Goal: Task Accomplishment & Management: Manage account settings

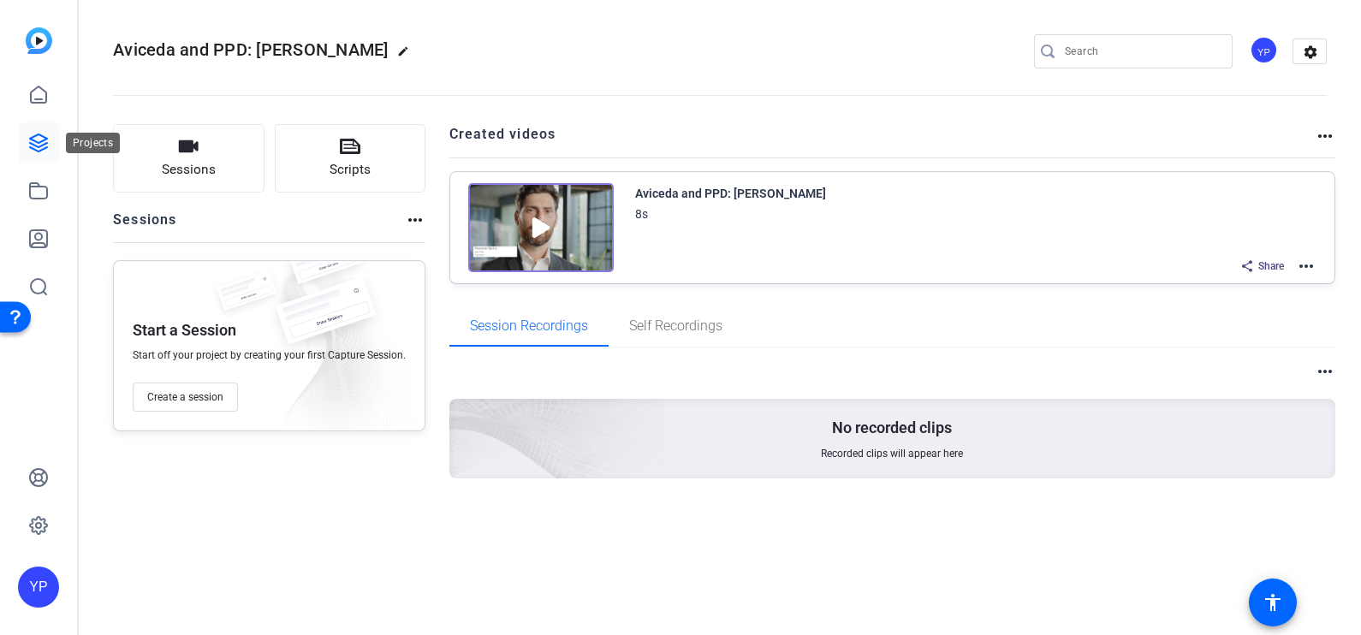
click at [41, 152] on icon at bounding box center [38, 143] width 21 height 21
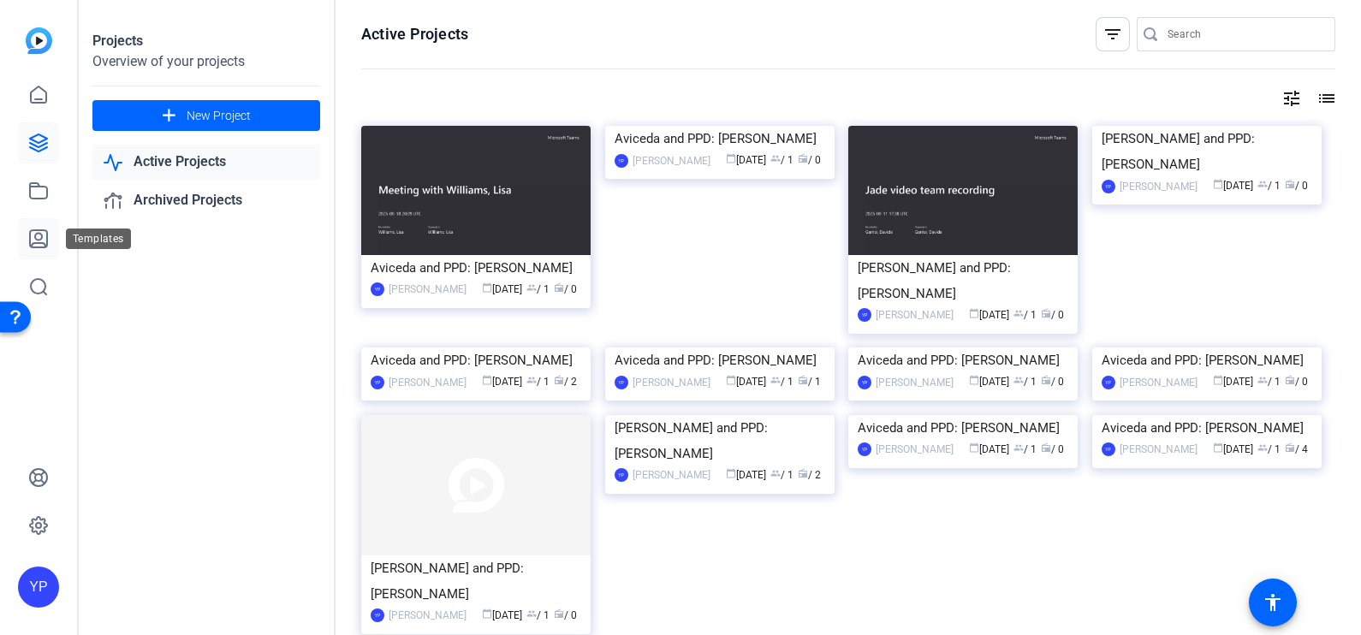
click at [35, 238] on icon at bounding box center [38, 238] width 17 height 17
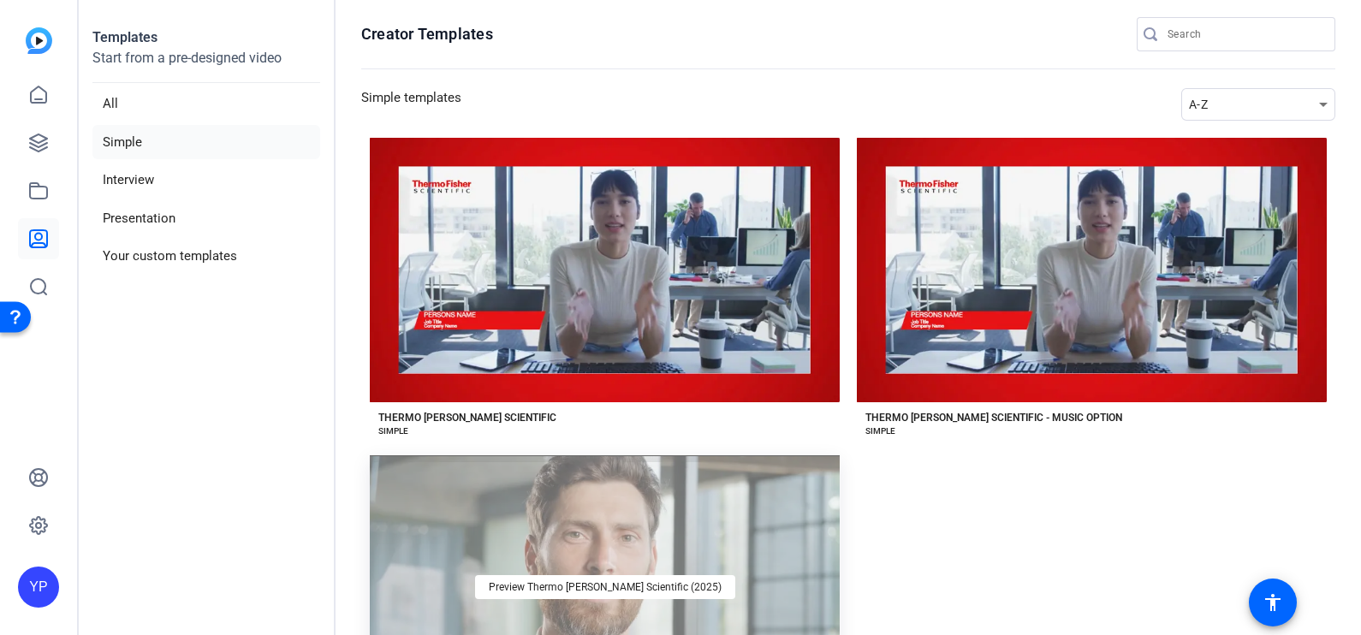
click at [563, 476] on div "Preview Thermo [PERSON_NAME] Scientific (2025)" at bounding box center [605, 587] width 470 height 265
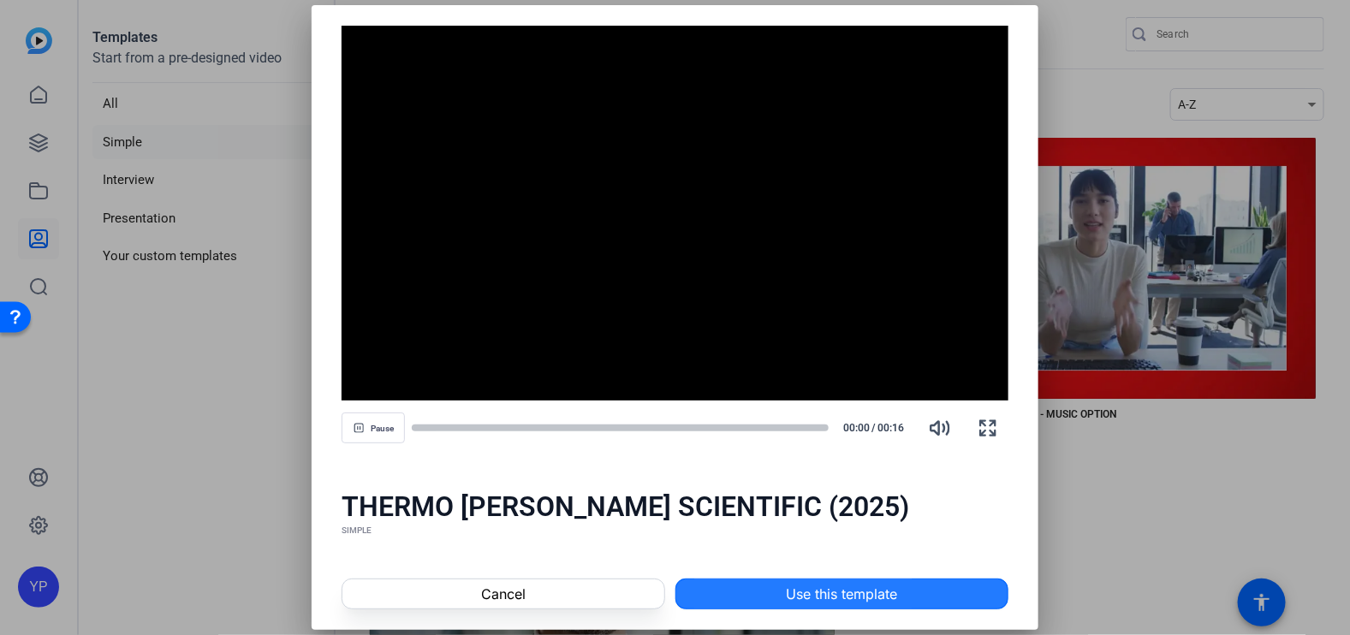
click at [742, 586] on span at bounding box center [841, 594] width 331 height 41
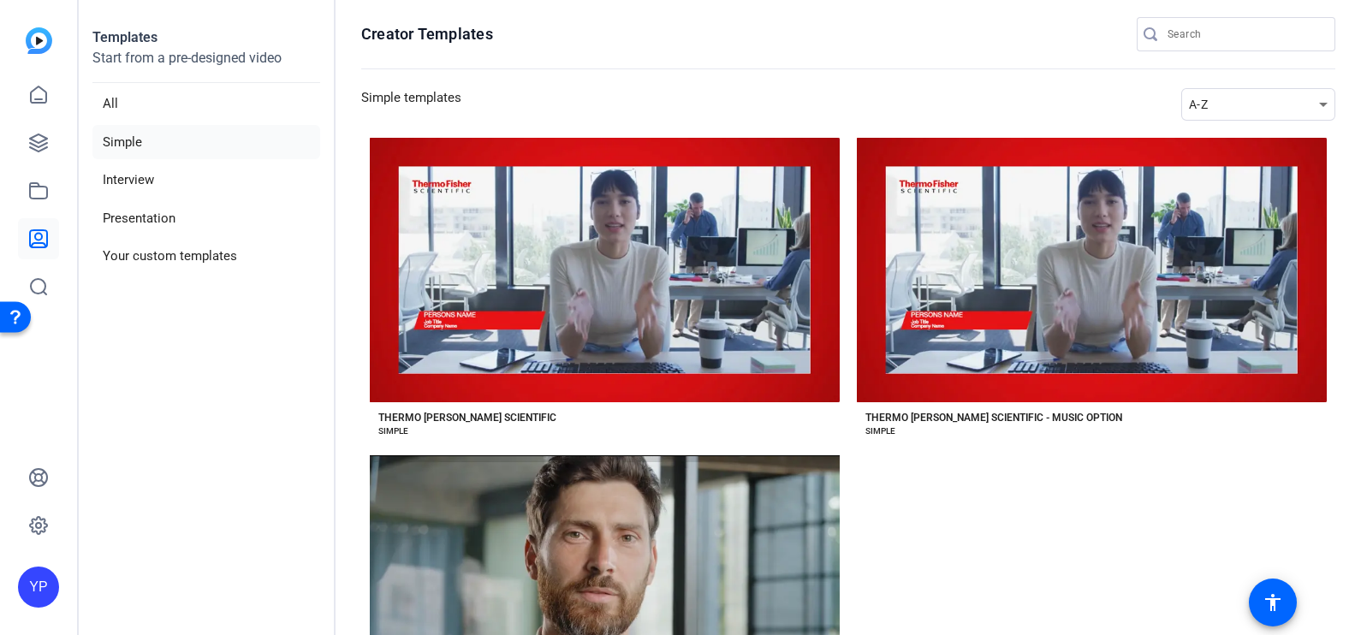
scroll to position [77, 0]
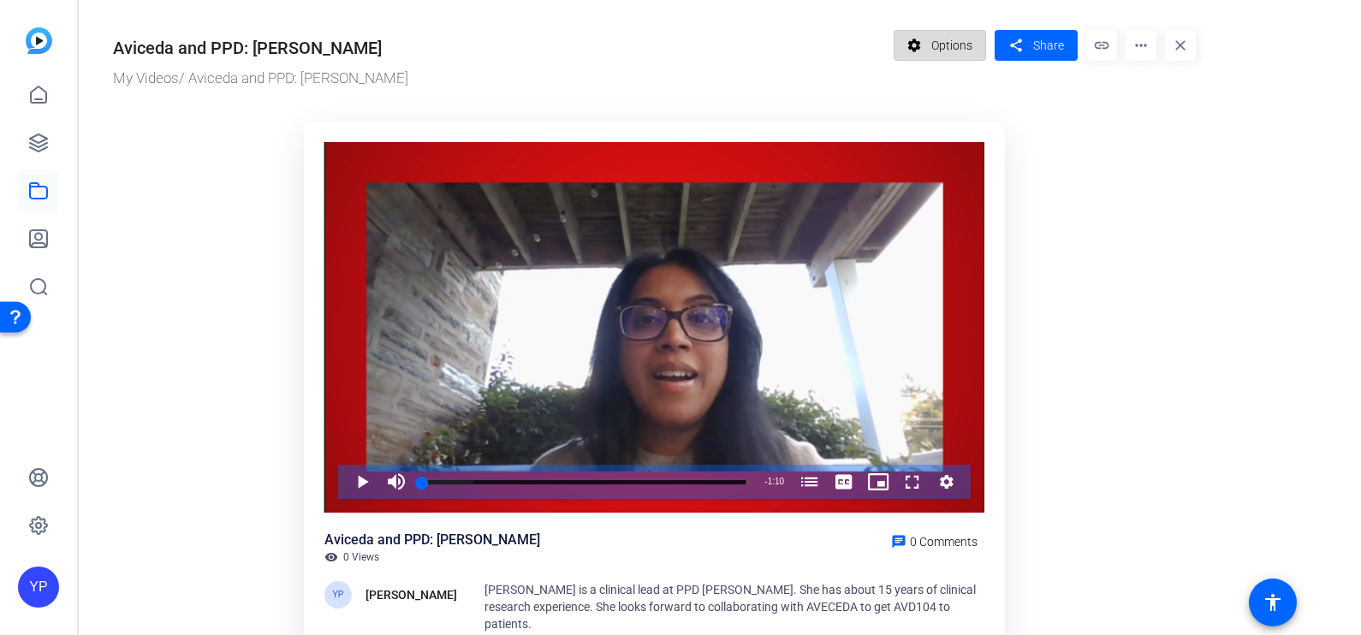
click at [960, 40] on span "Options" at bounding box center [951, 45] width 41 height 33
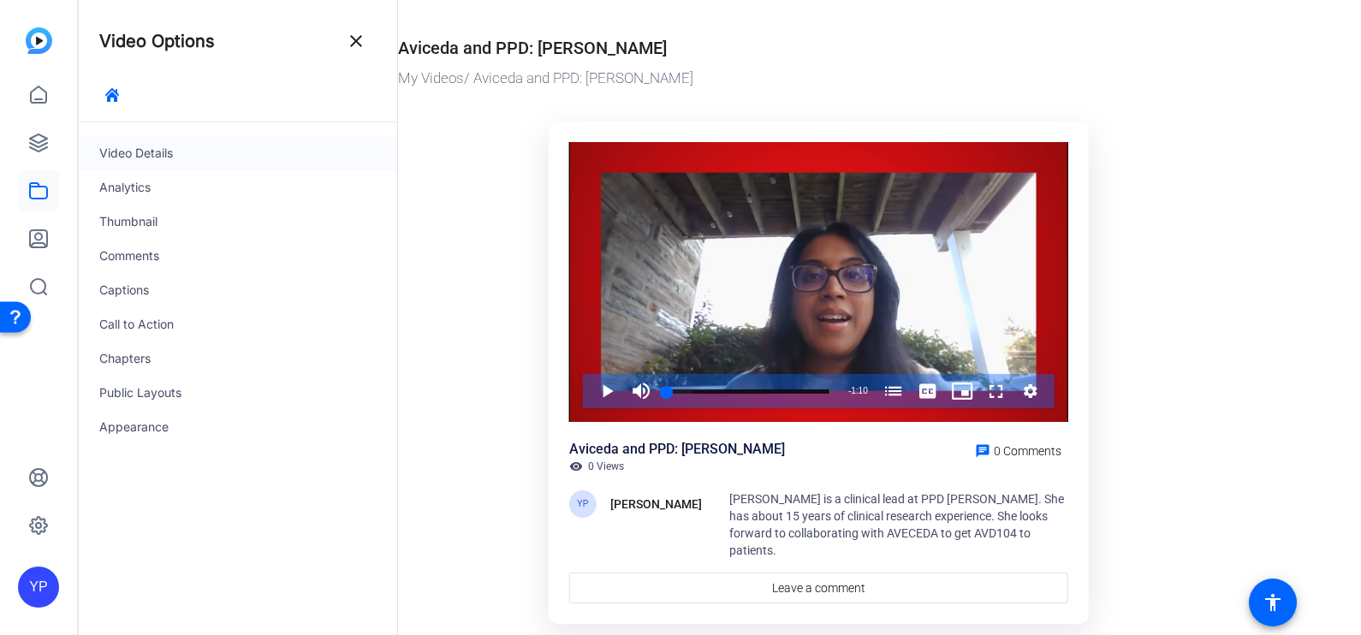
click at [169, 153] on div "Video Details" at bounding box center [238, 153] width 318 height 34
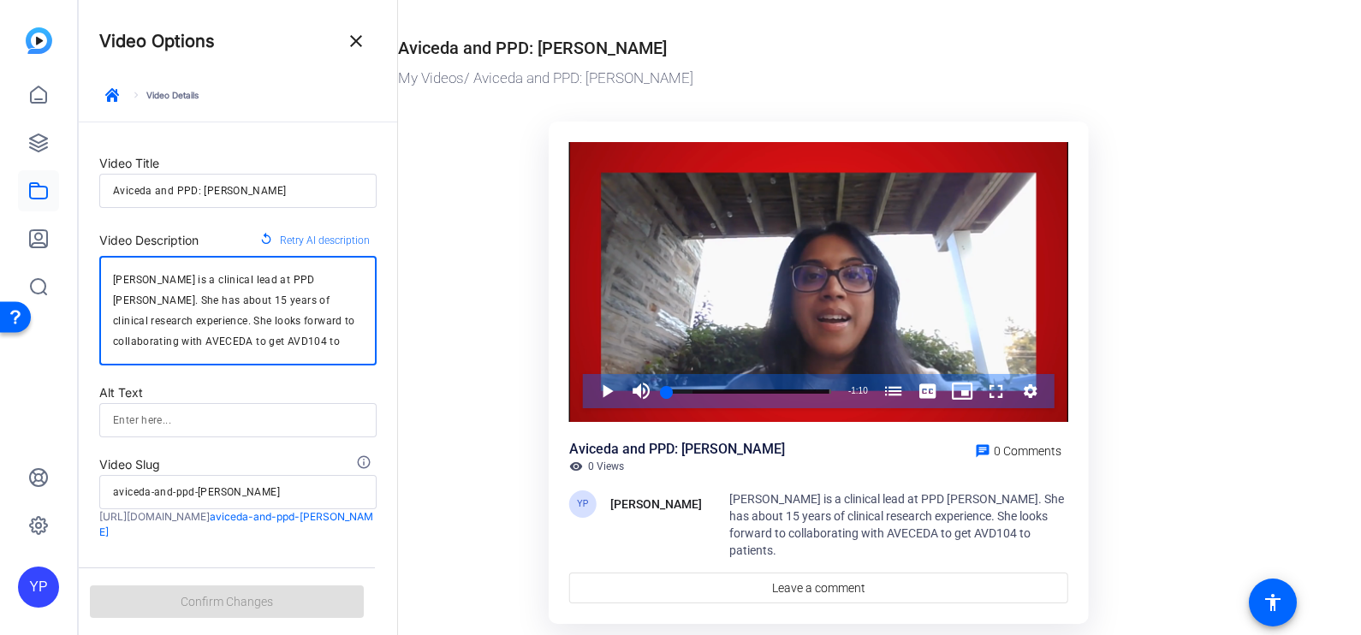
click at [224, 282] on textarea "[PERSON_NAME] is a clinical lead at PPD [PERSON_NAME]. She has about 15 years o…" at bounding box center [238, 311] width 250 height 82
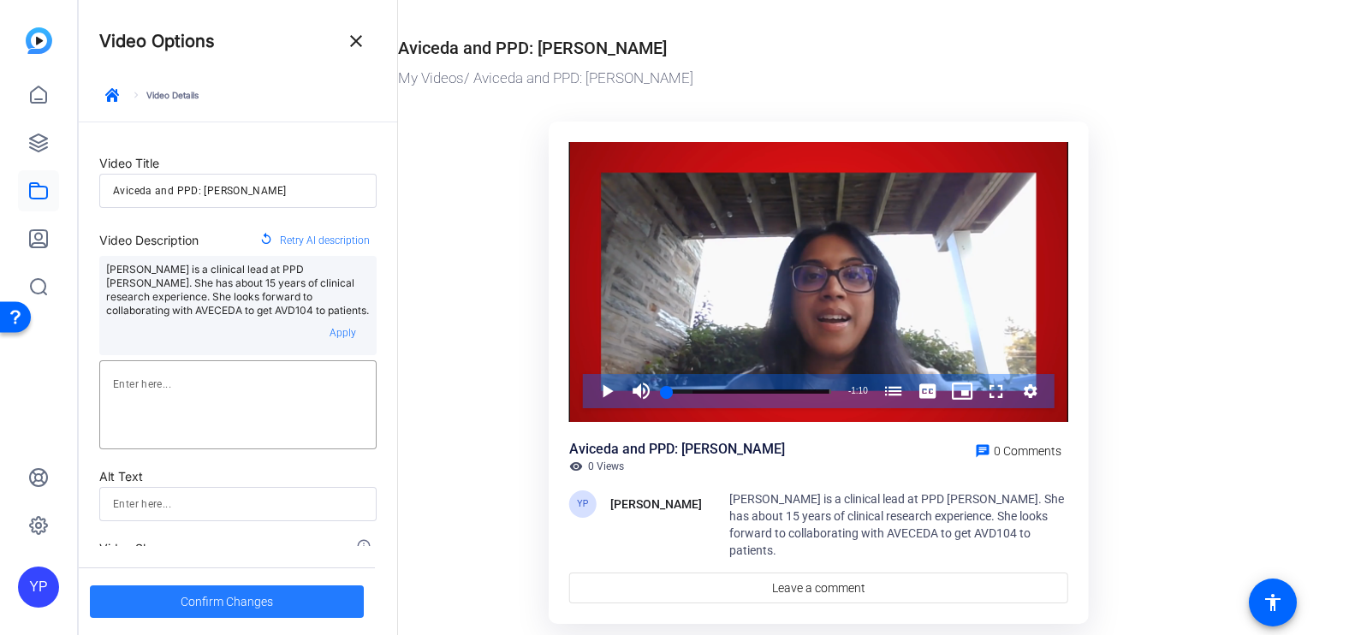
click at [236, 607] on span "Confirm Changes" at bounding box center [227, 602] width 92 height 33
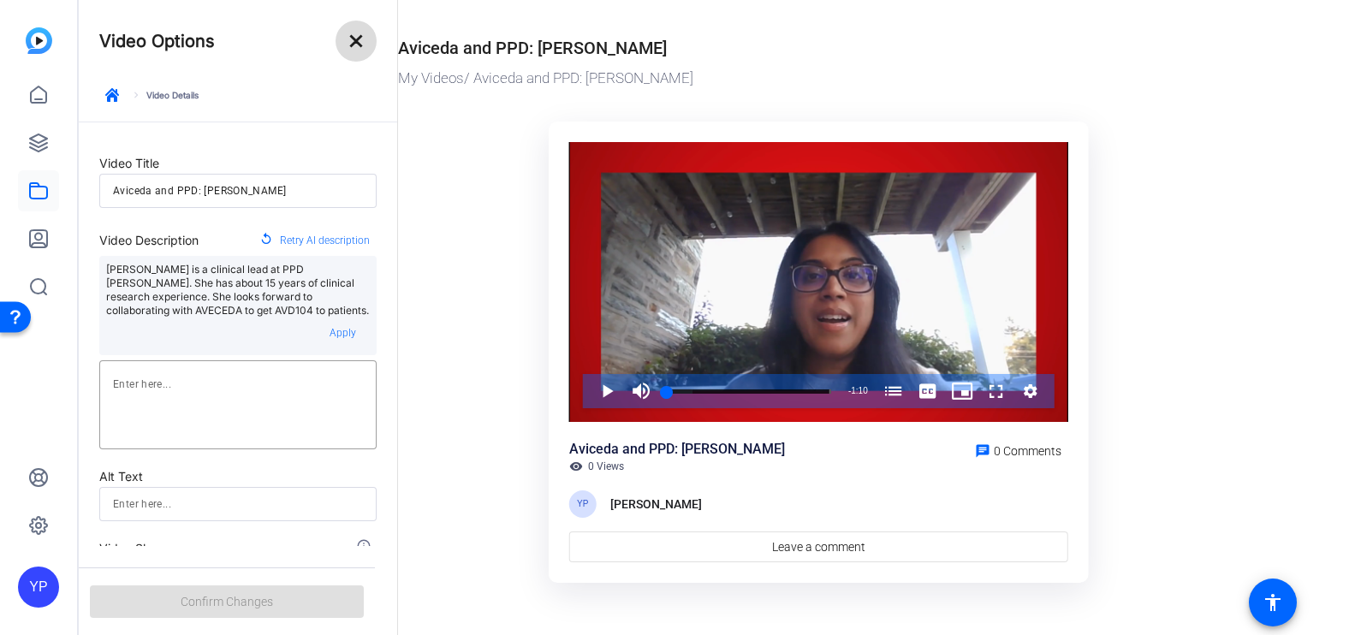
click at [360, 45] on mat-icon "close" at bounding box center [356, 41] width 21 height 21
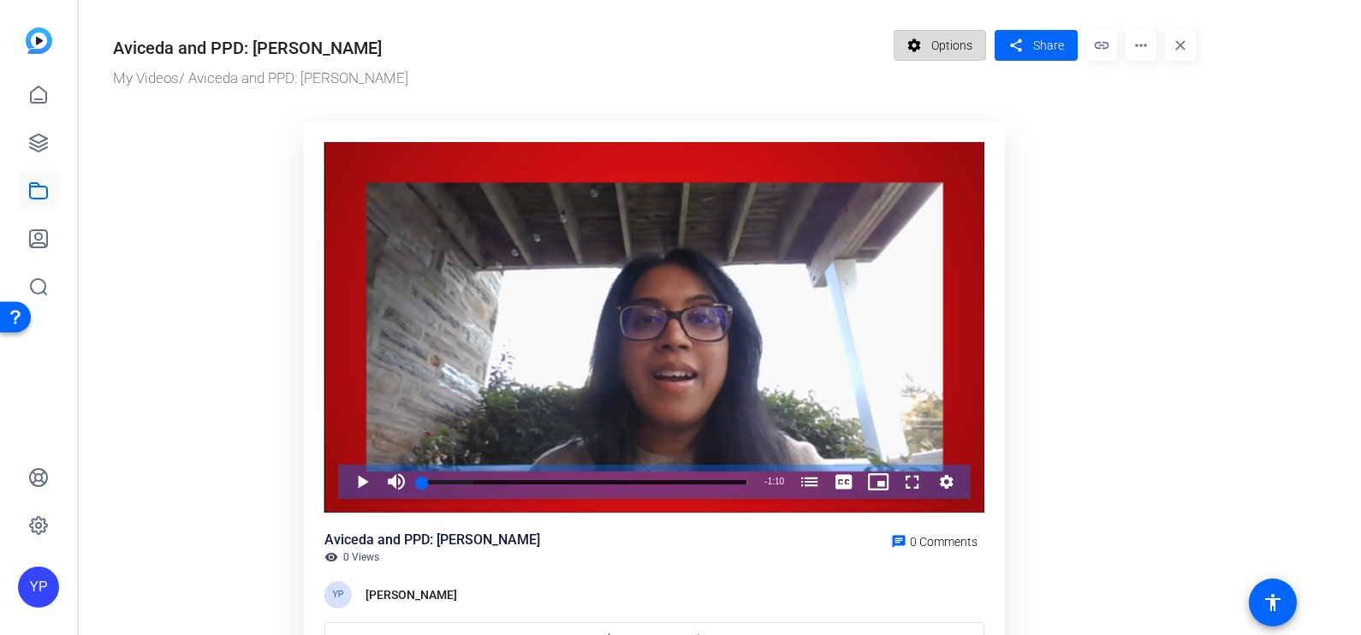
click at [955, 46] on span "Options" at bounding box center [951, 45] width 41 height 33
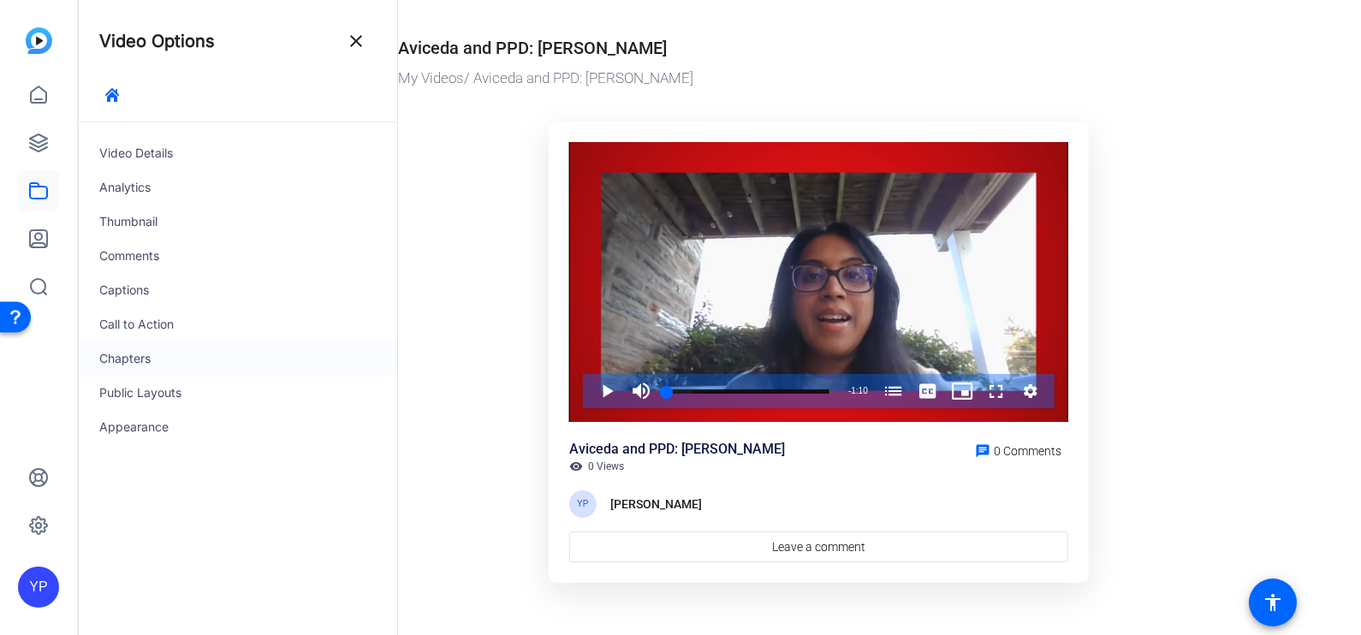
click at [136, 366] on div "Chapters" at bounding box center [238, 359] width 318 height 34
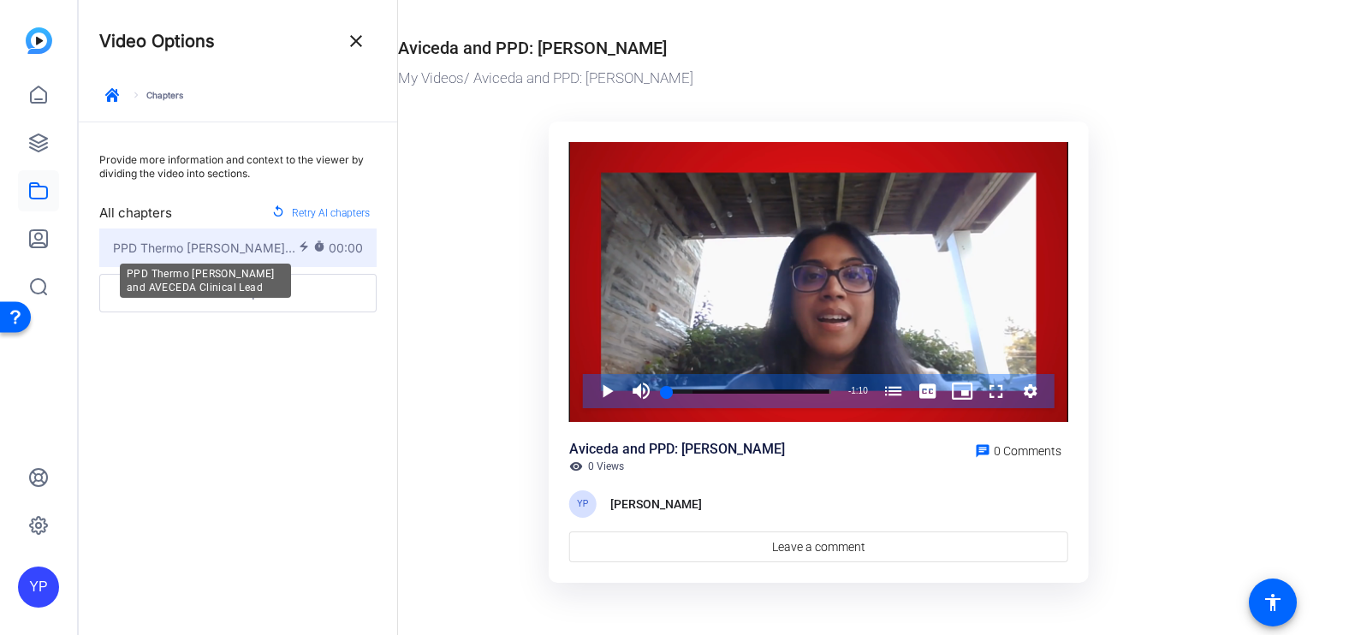
click at [223, 244] on span "PPD Thermo [PERSON_NAME] and AVECEDA Clinical Lead" at bounding box center [205, 248] width 185 height 18
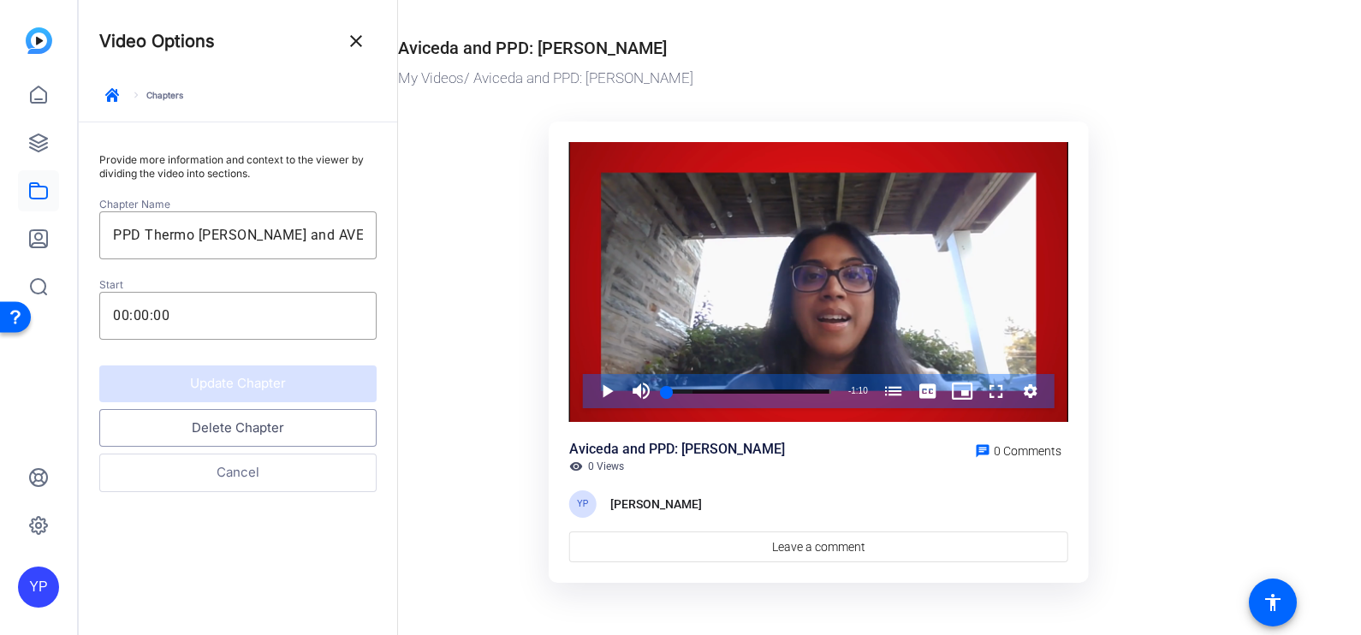
click at [254, 426] on button "Delete Chapter" at bounding box center [237, 428] width 277 height 39
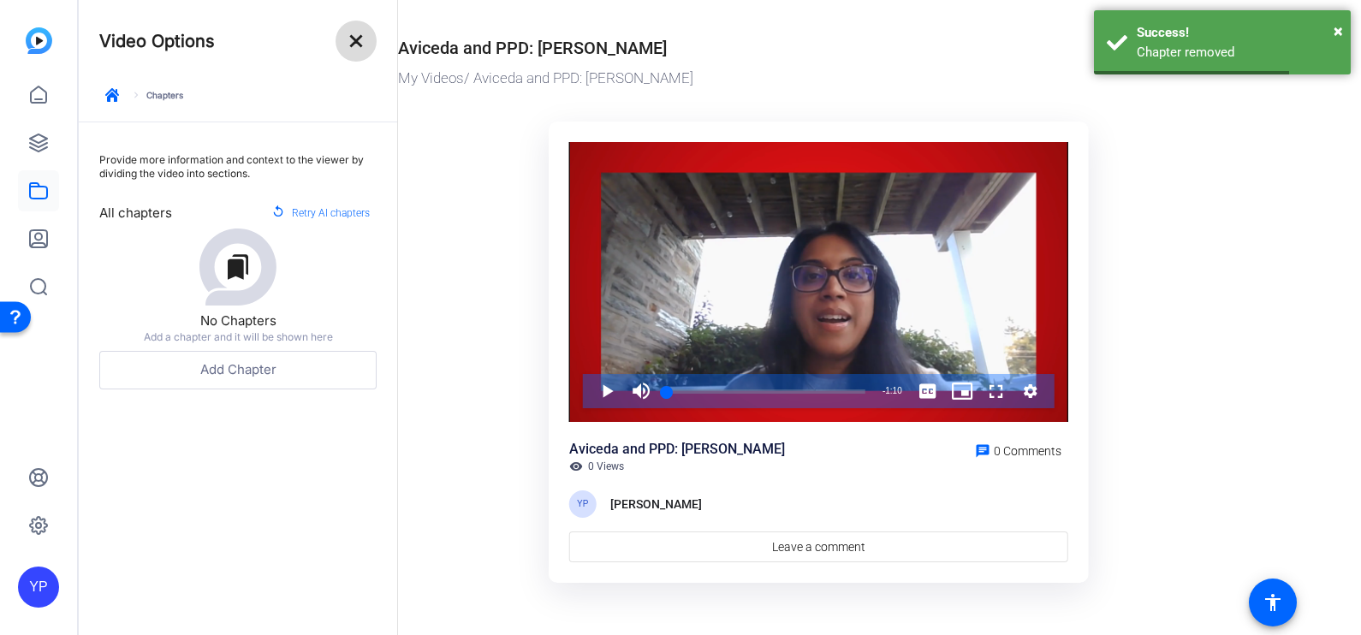
click at [348, 48] on mat-icon "close" at bounding box center [356, 41] width 21 height 21
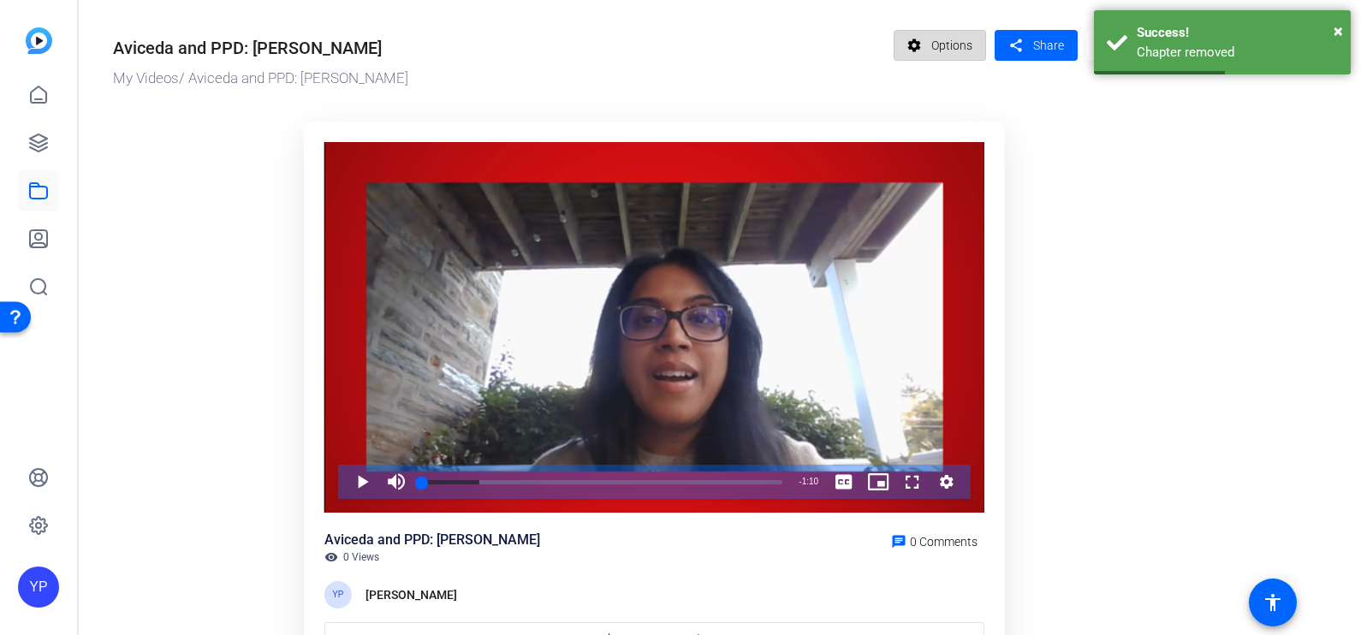
click at [968, 47] on span "Options" at bounding box center [951, 45] width 41 height 33
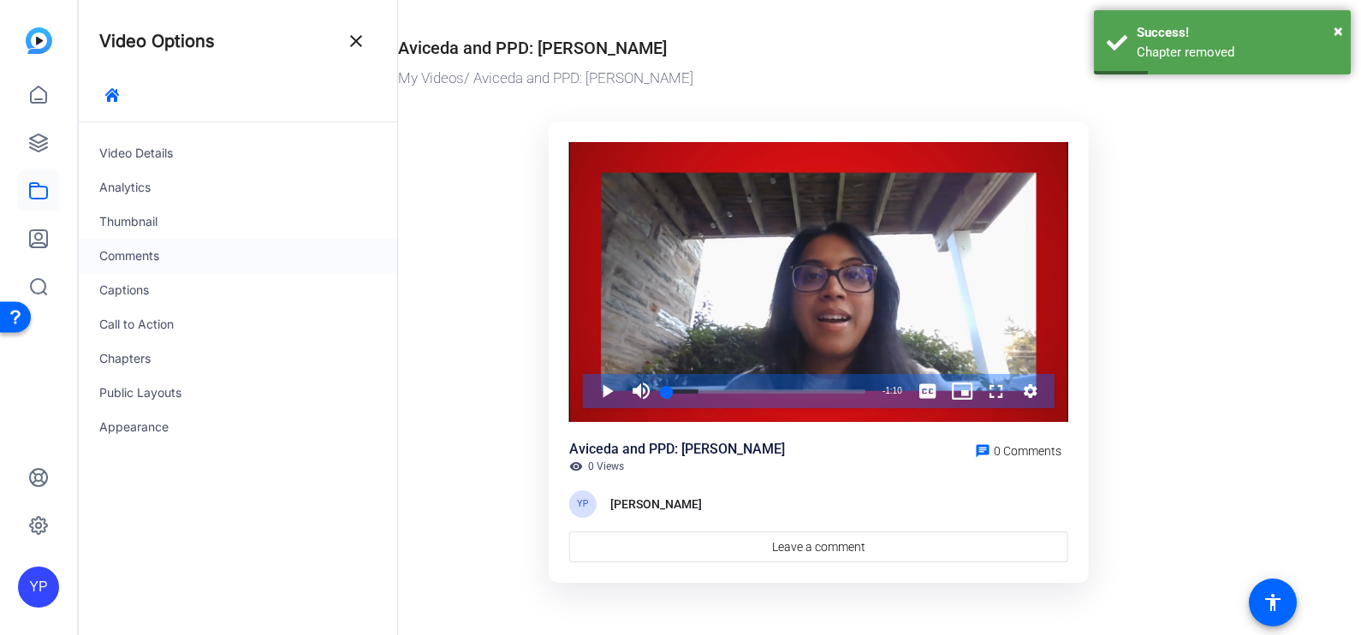
click at [155, 248] on div "Comments" at bounding box center [238, 256] width 318 height 34
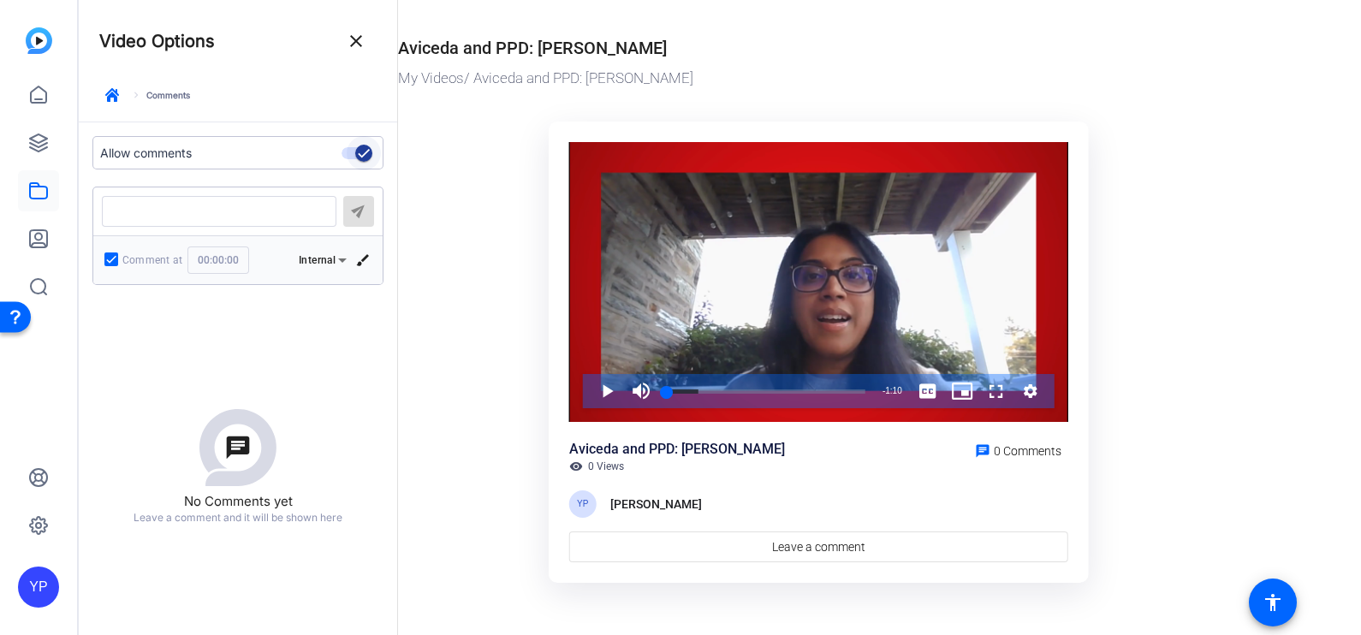
click at [351, 150] on span "button" at bounding box center [364, 153] width 34 height 34
click at [358, 43] on mat-icon "close" at bounding box center [356, 41] width 21 height 21
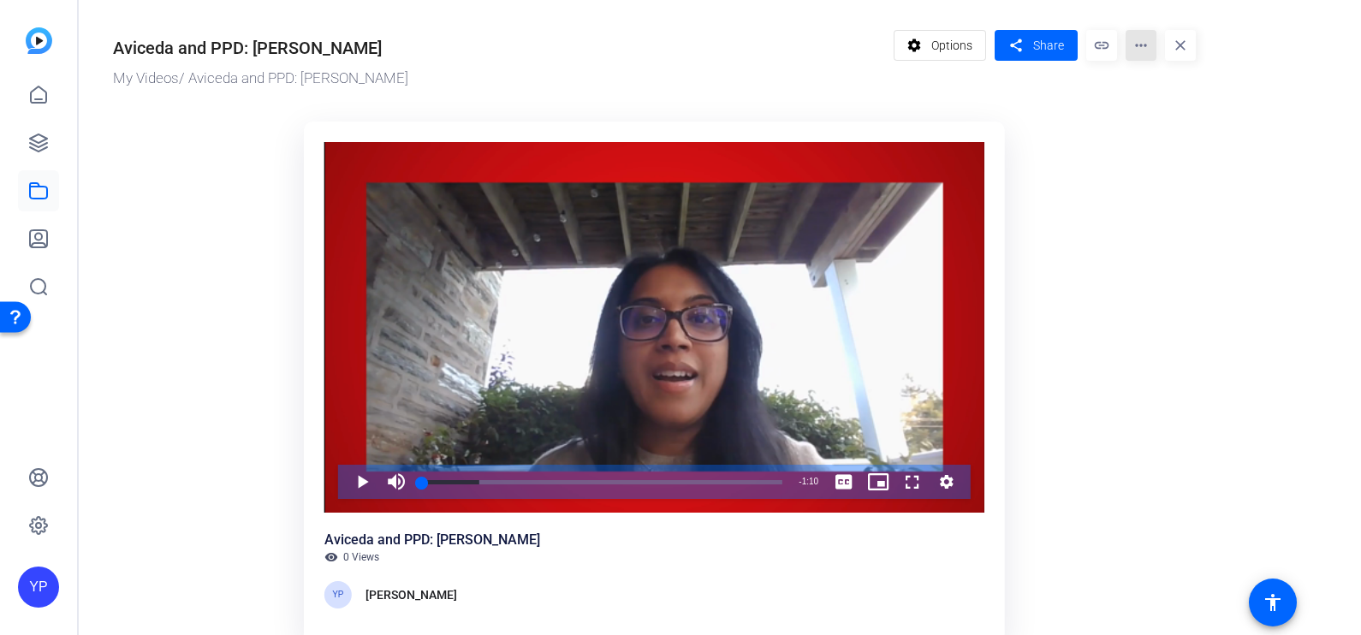
click at [1145, 30] on mat-icon "more_horiz" at bounding box center [1141, 45] width 31 height 31
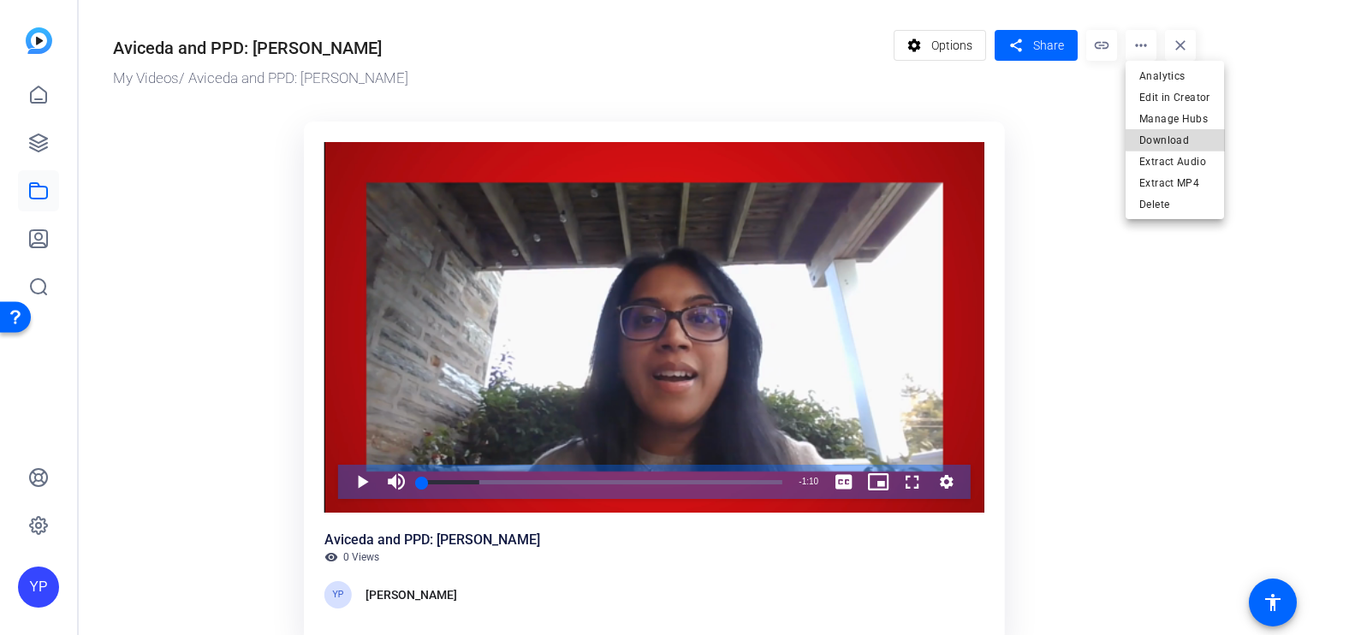
click at [1182, 137] on span "Download" at bounding box center [1174, 139] width 71 height 21
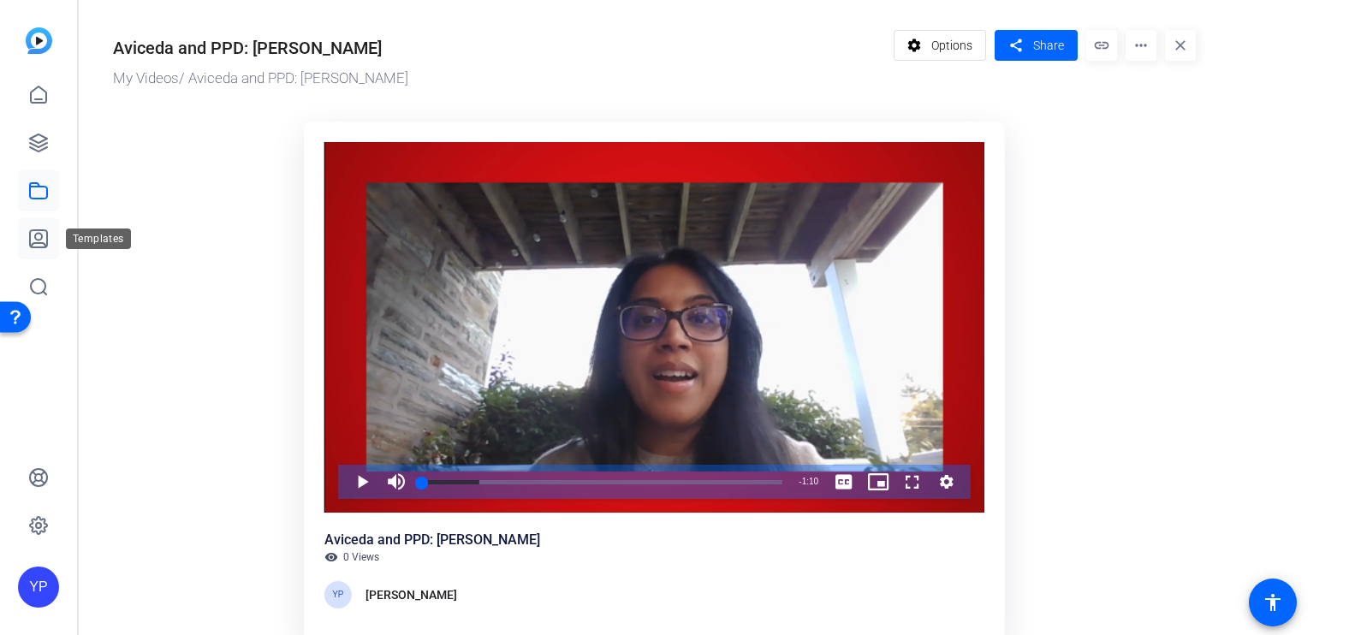
click at [35, 240] on icon at bounding box center [38, 239] width 21 height 21
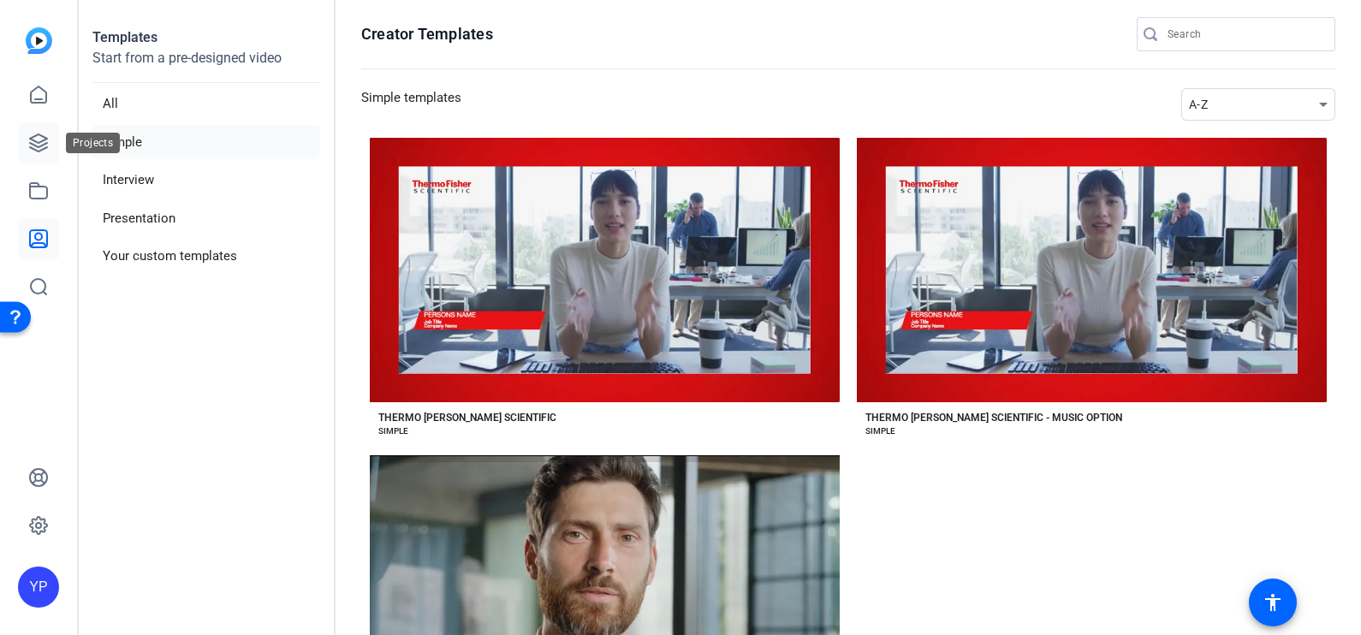
click at [38, 136] on icon at bounding box center [38, 143] width 21 height 21
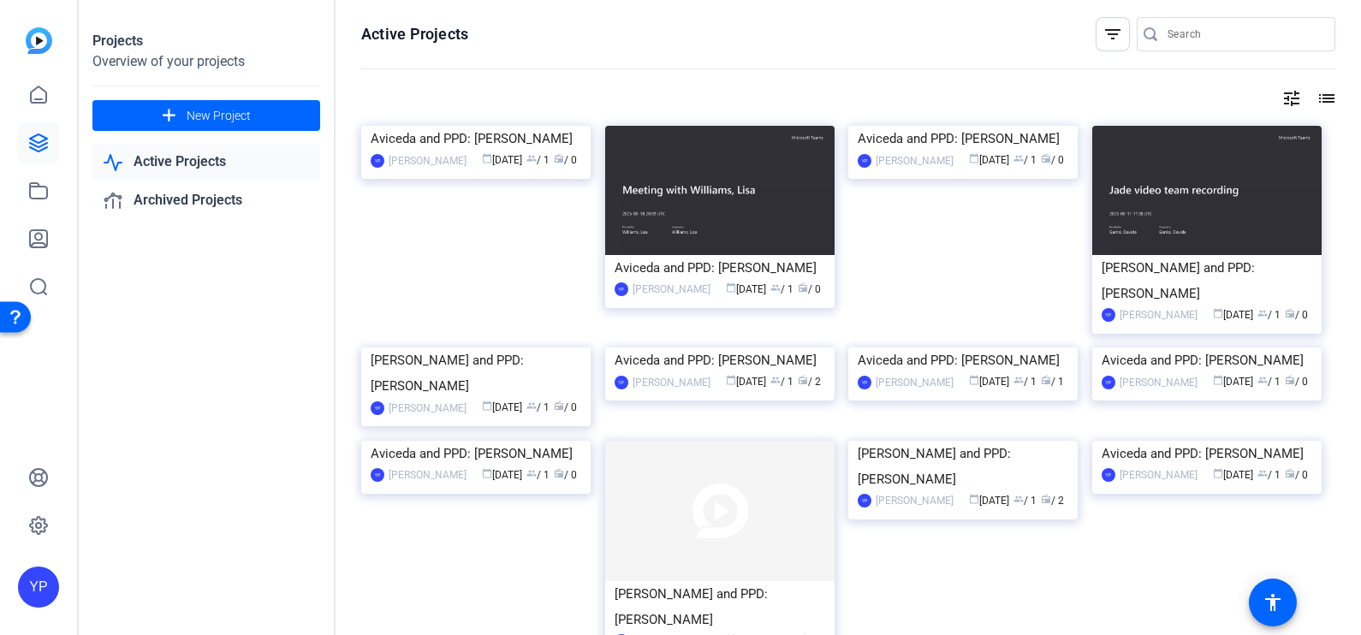
drag, startPoint x: 1348, startPoint y: 169, endPoint x: 1361, endPoint y: 215, distance: 48.0
click at [1360, 215] on html "Accessibility Screen-Reader Guide, Feedback, and Issue Reporting | New window Y…" at bounding box center [680, 317] width 1361 height 635
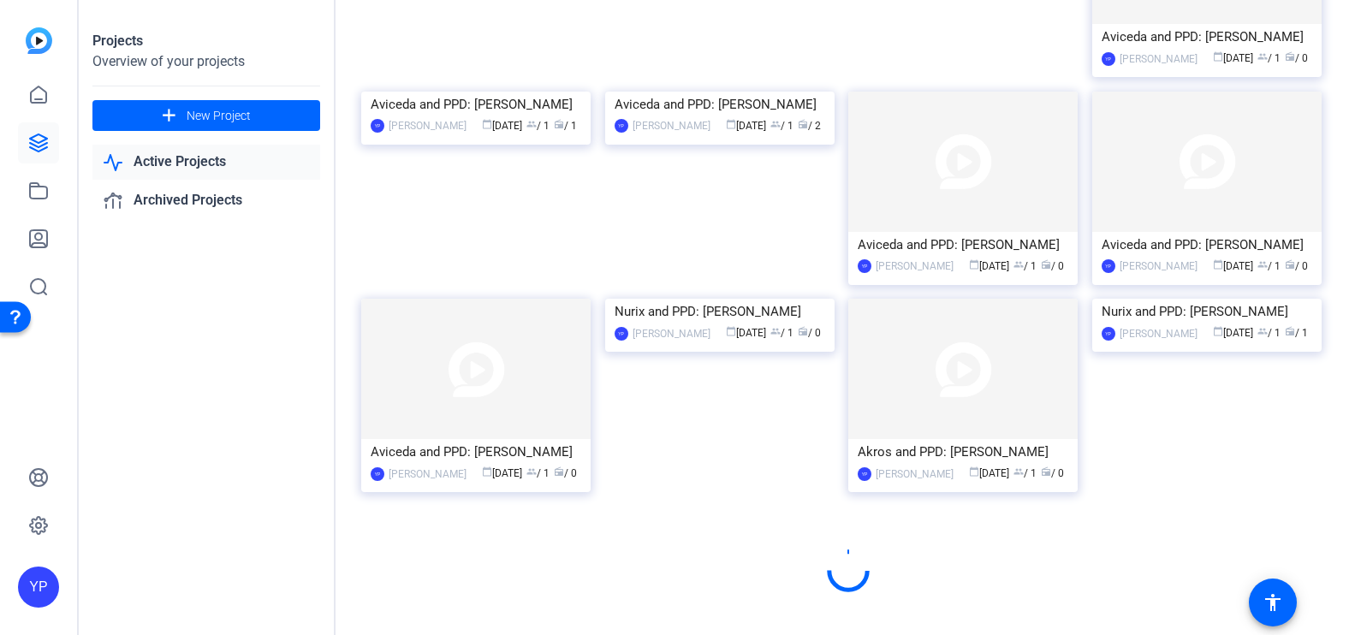
scroll to position [938, 0]
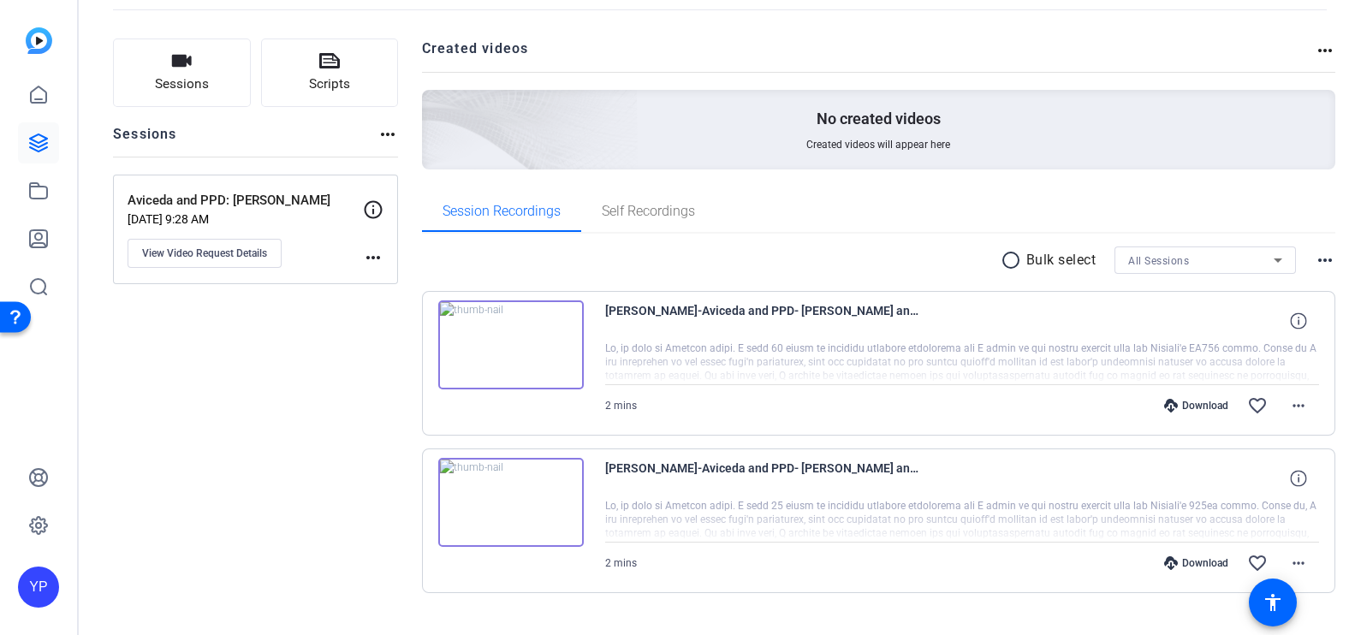
scroll to position [90, 0]
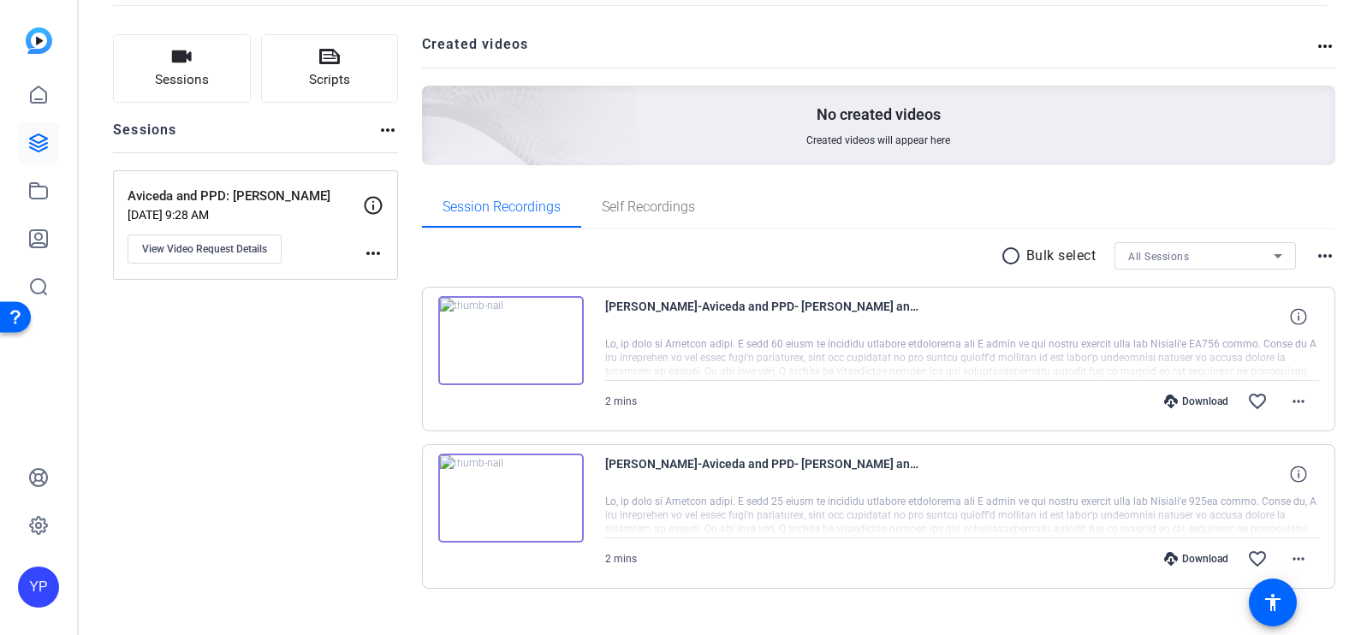
click at [490, 333] on img at bounding box center [511, 340] width 146 height 89
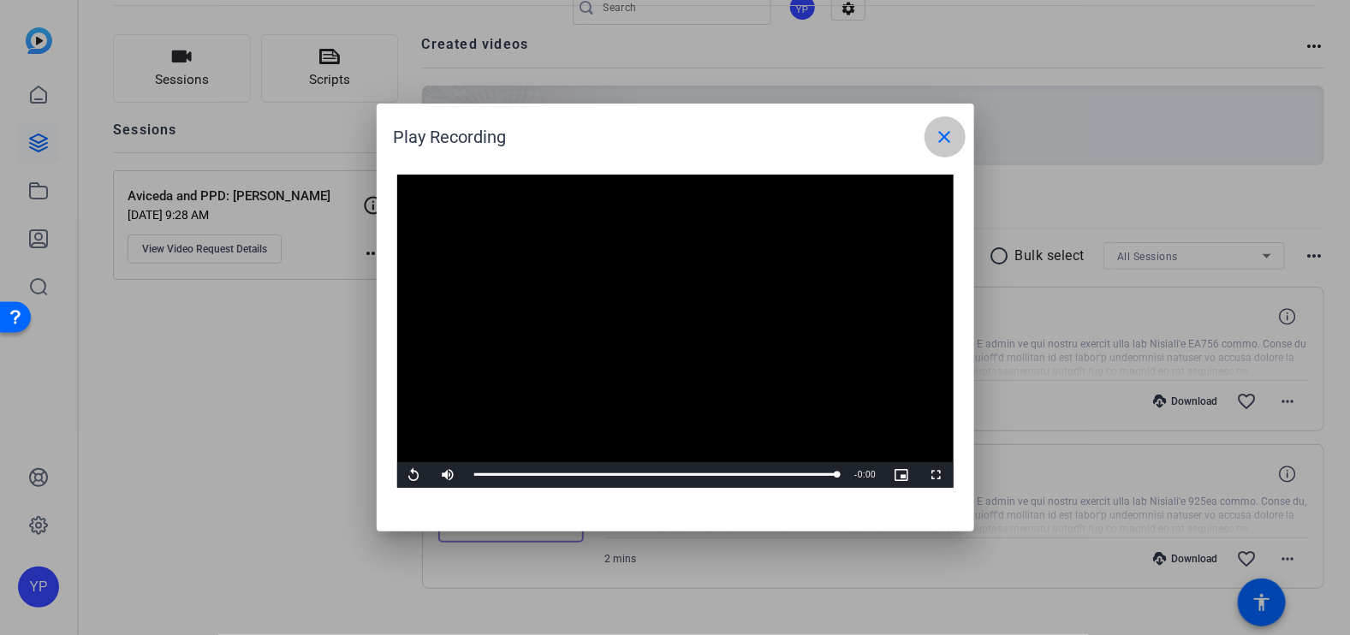
click at [951, 139] on mat-icon "close" at bounding box center [945, 137] width 21 height 21
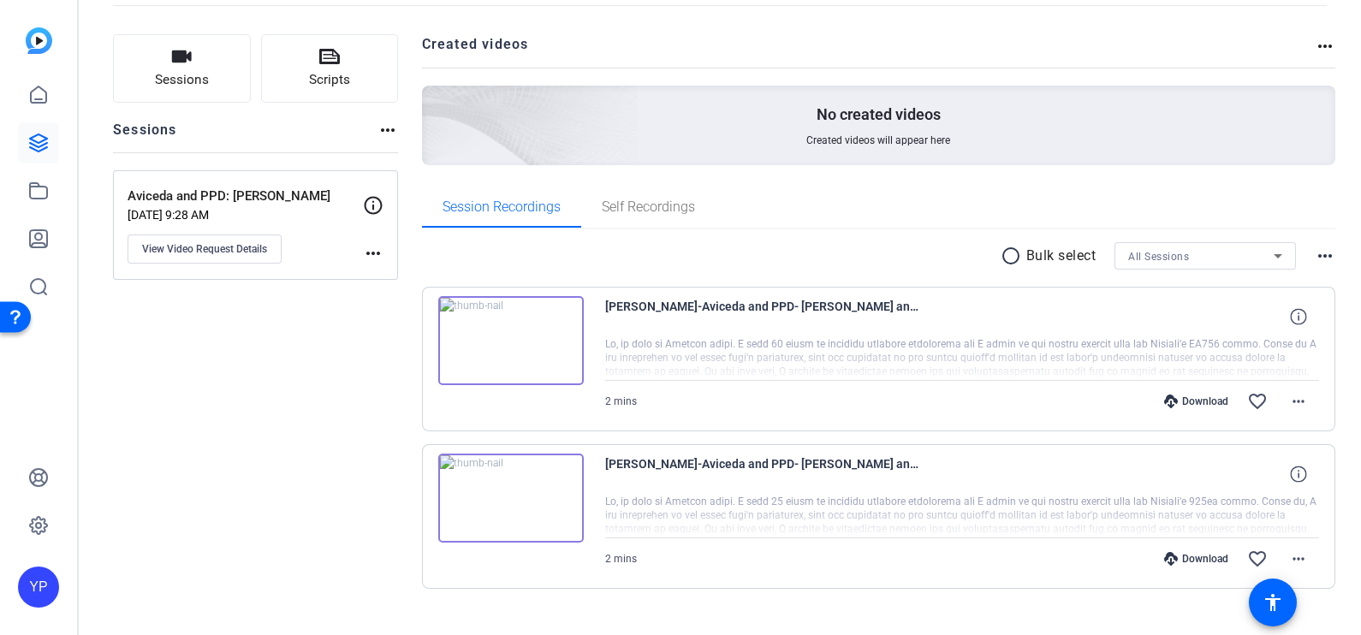
click at [519, 485] on img at bounding box center [511, 498] width 146 height 89
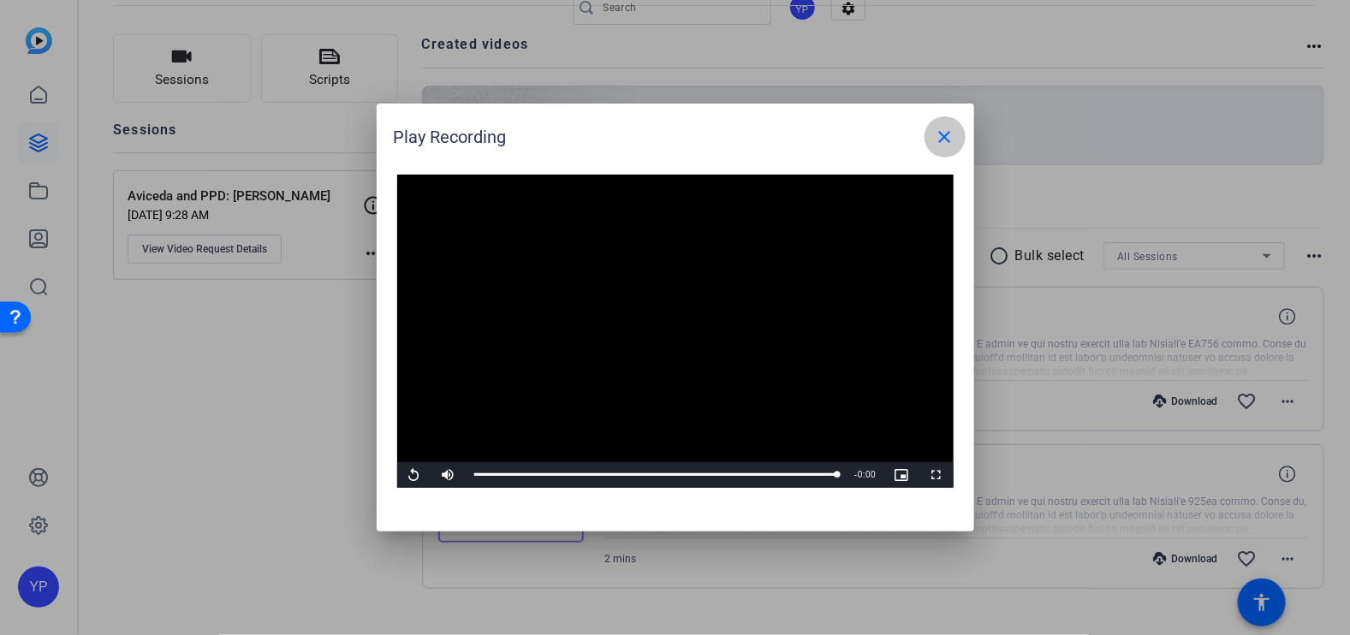
click at [946, 136] on mat-icon "close" at bounding box center [945, 137] width 21 height 21
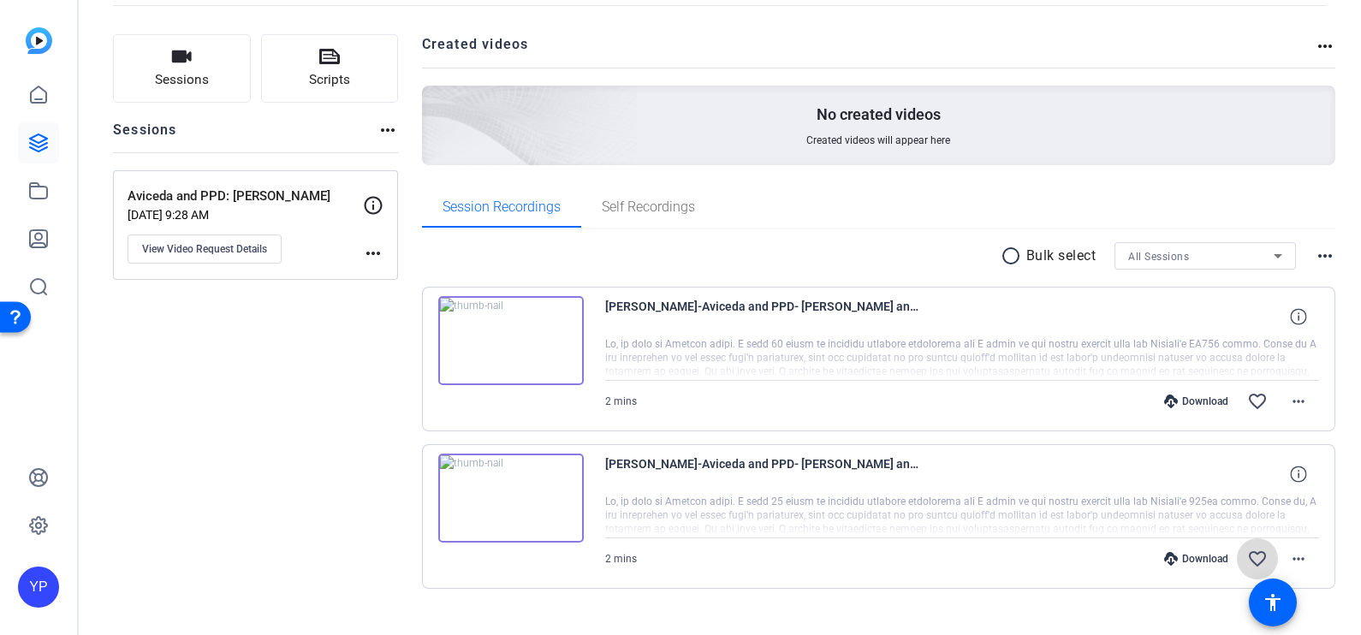
click at [1247, 552] on mat-icon "favorite_border" at bounding box center [1257, 559] width 21 height 21
click at [36, 241] on icon at bounding box center [38, 239] width 21 height 21
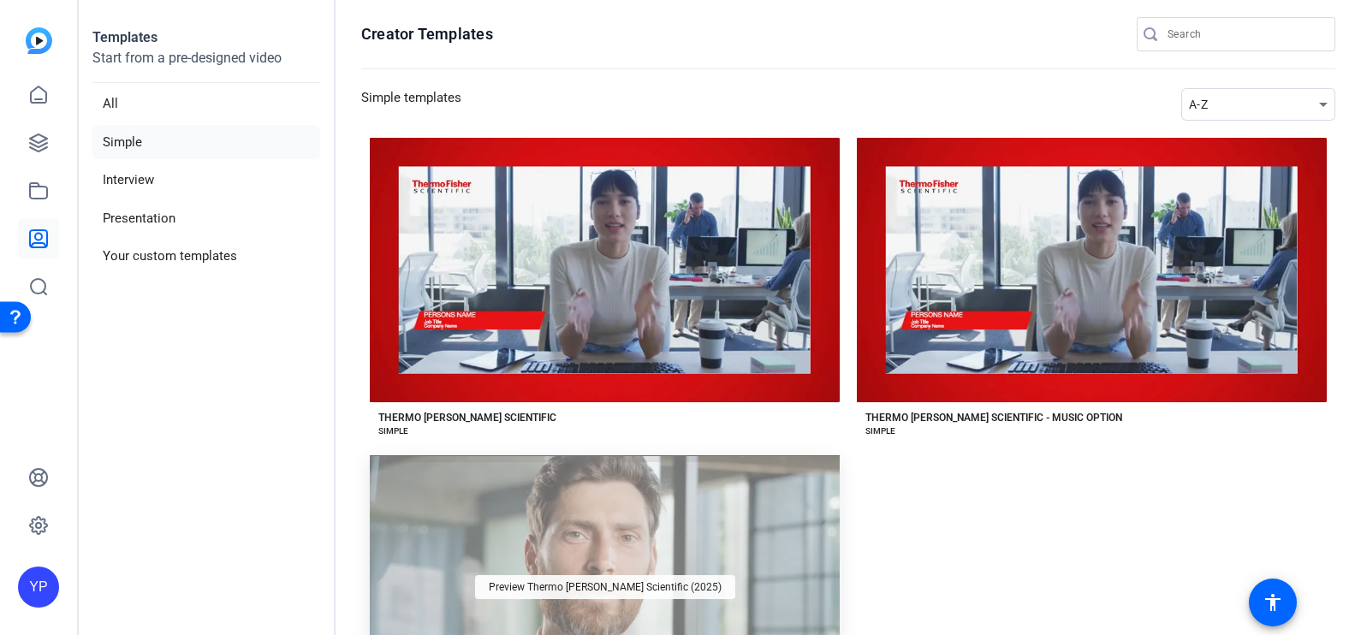
click at [658, 575] on div "Preview Thermo [PERSON_NAME] Scientific (2025)" at bounding box center [605, 587] width 260 height 24
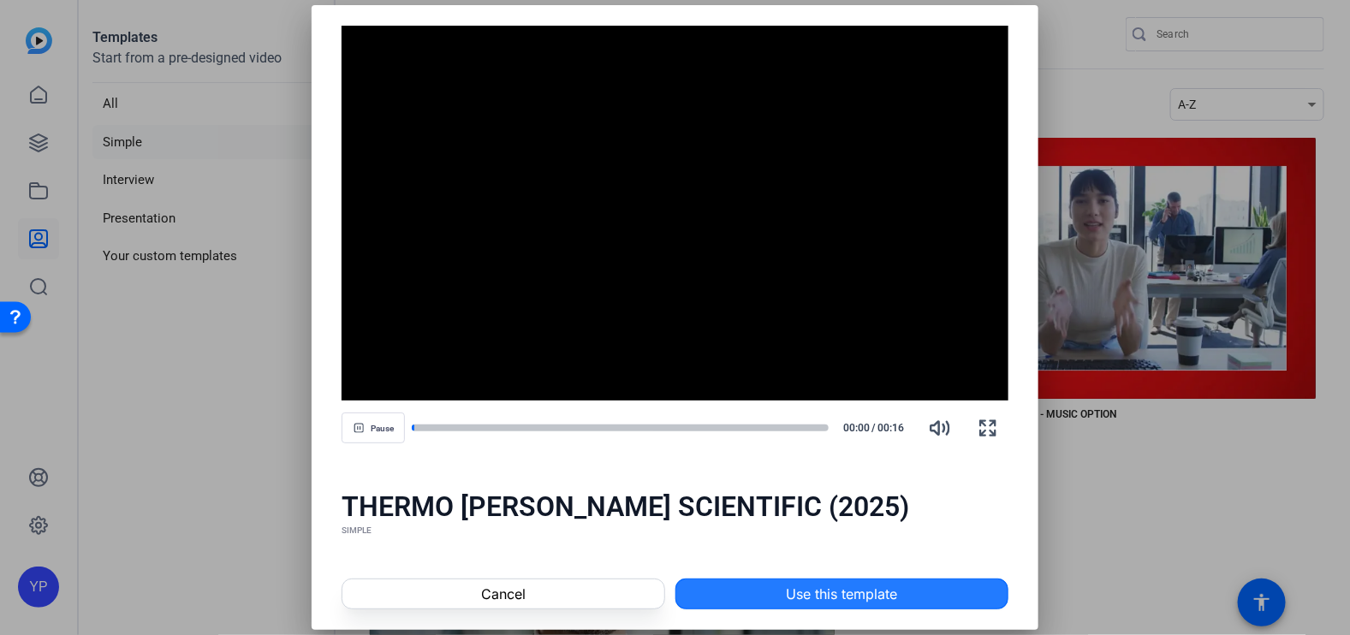
click at [799, 586] on span "Use this template" at bounding box center [841, 594] width 111 height 21
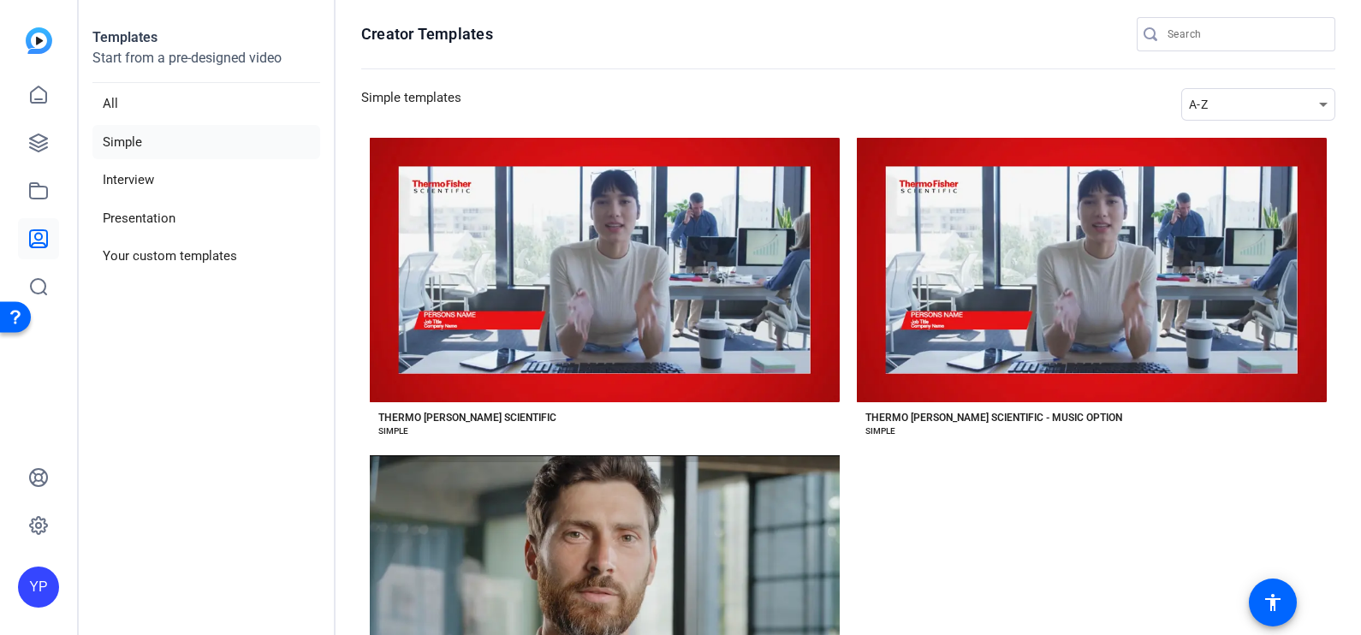
scroll to position [77, 0]
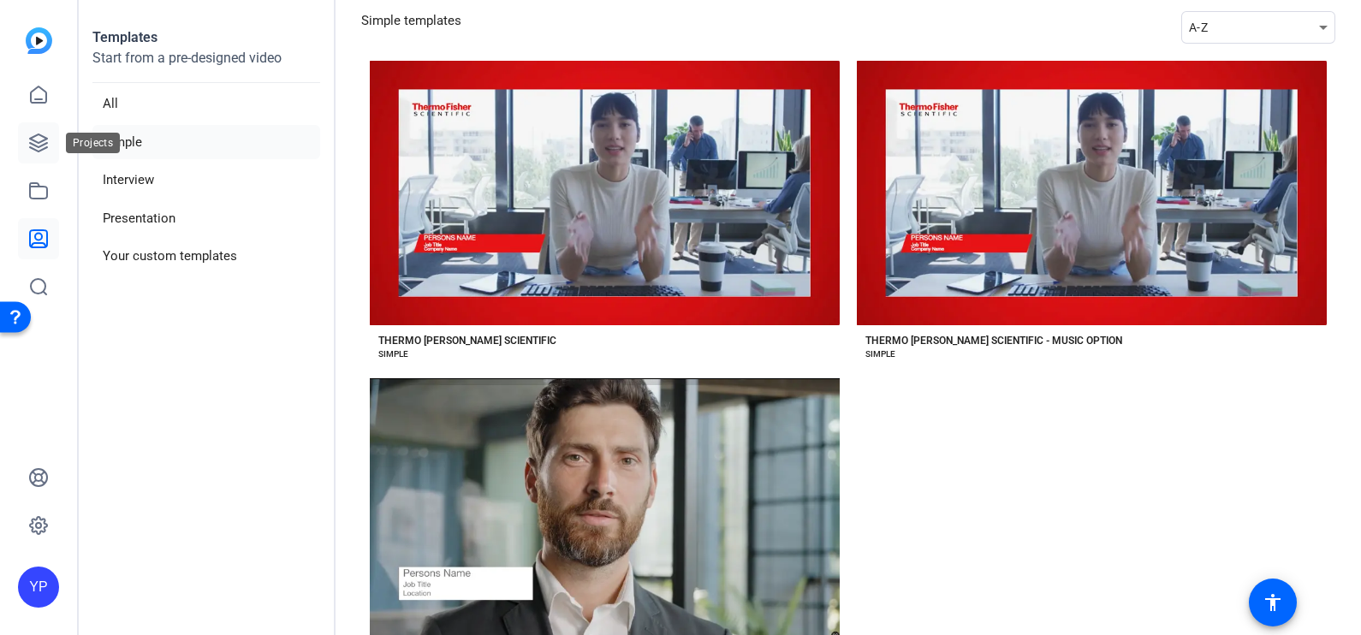
click at [27, 143] on link at bounding box center [38, 142] width 41 height 41
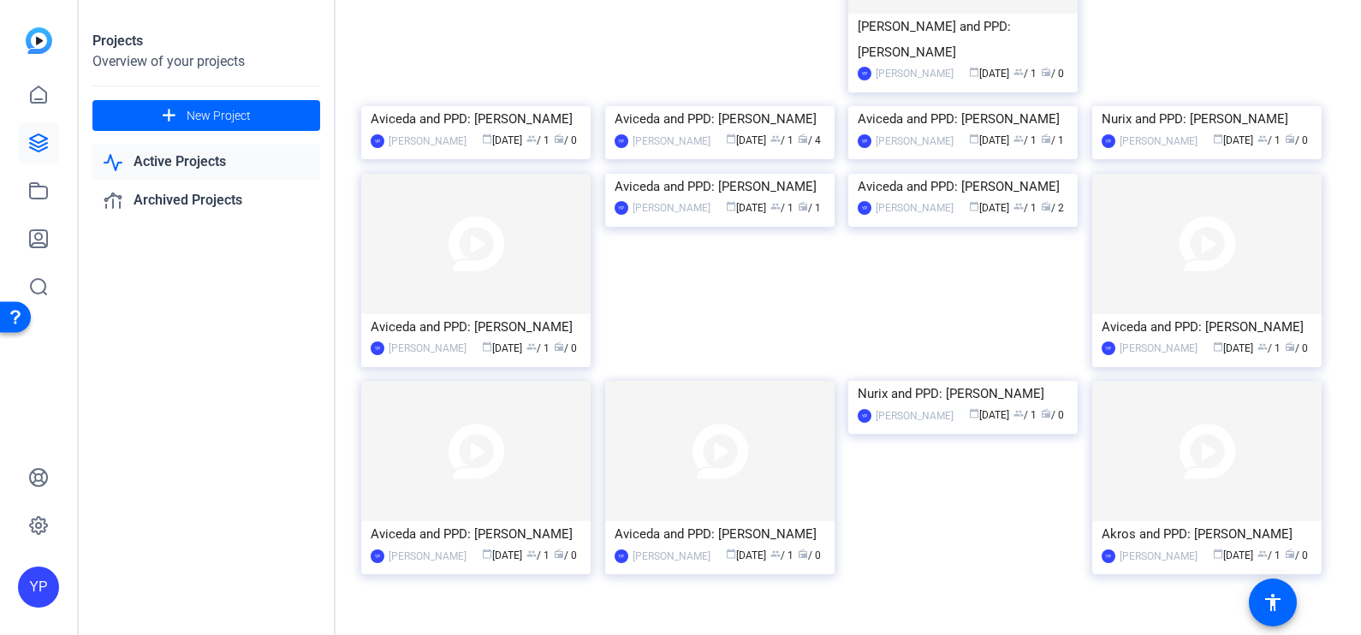
scroll to position [676, 0]
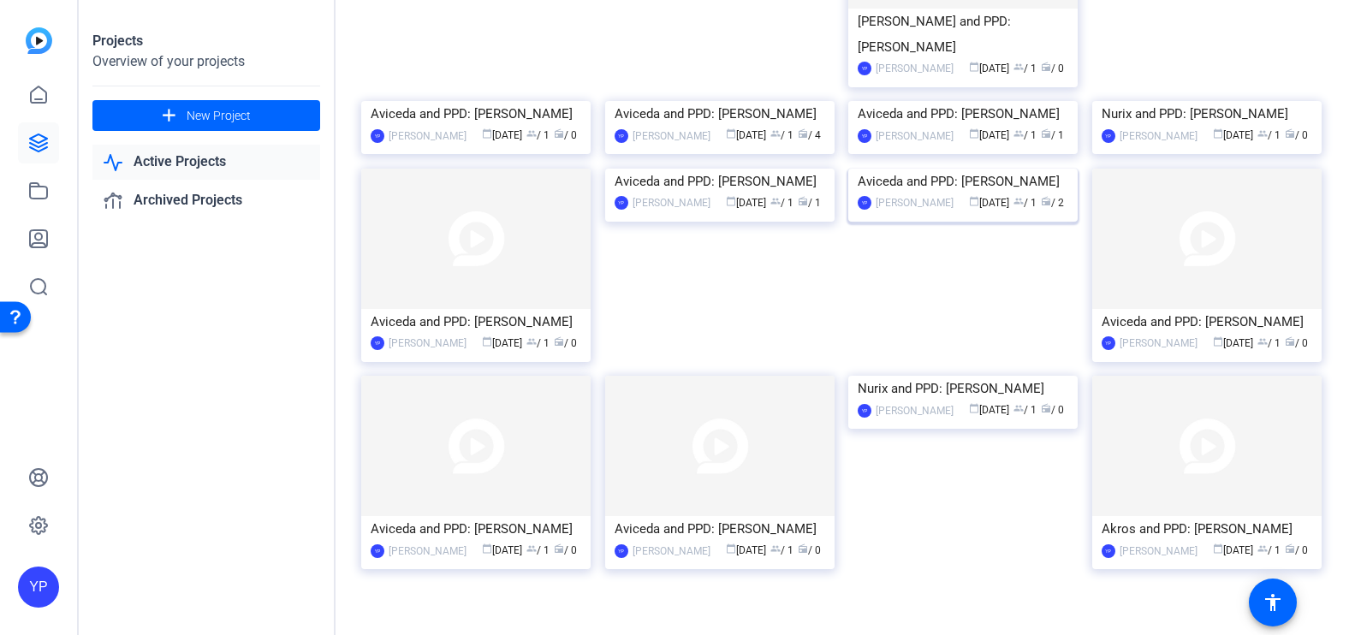
click at [975, 194] on div "Aviceda and PPD: [PERSON_NAME]" at bounding box center [963, 182] width 211 height 26
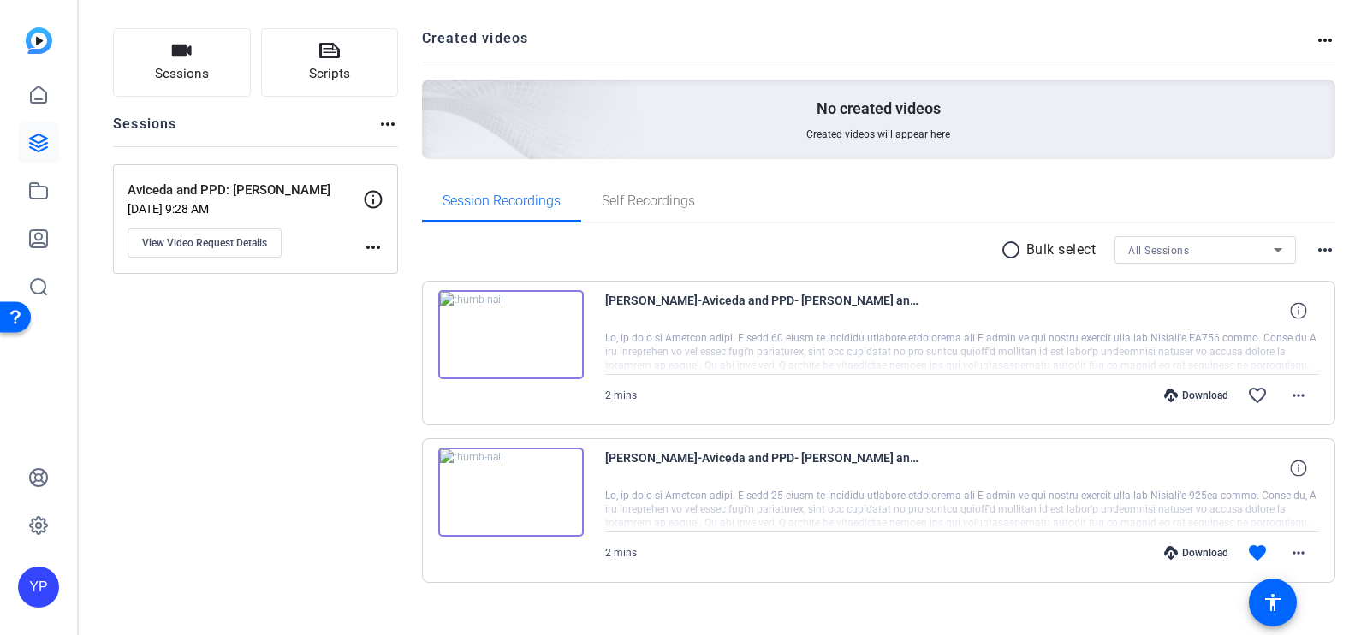
scroll to position [100, 0]
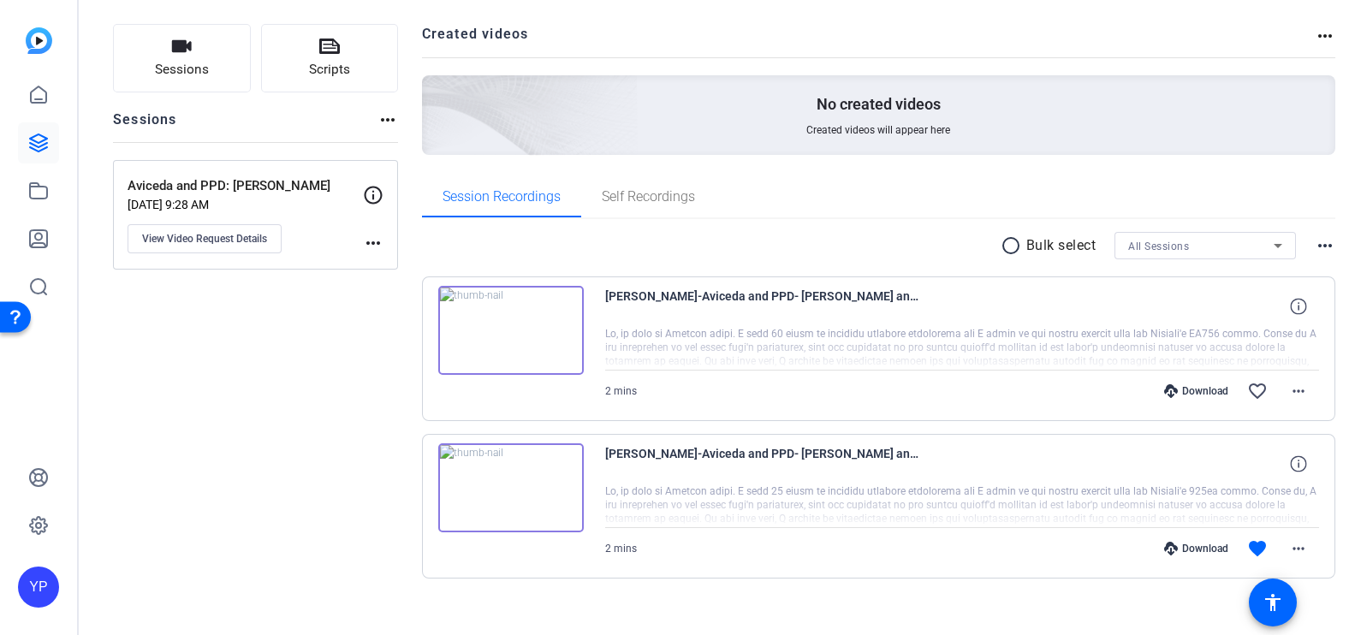
click at [712, 345] on div at bounding box center [962, 348] width 715 height 43
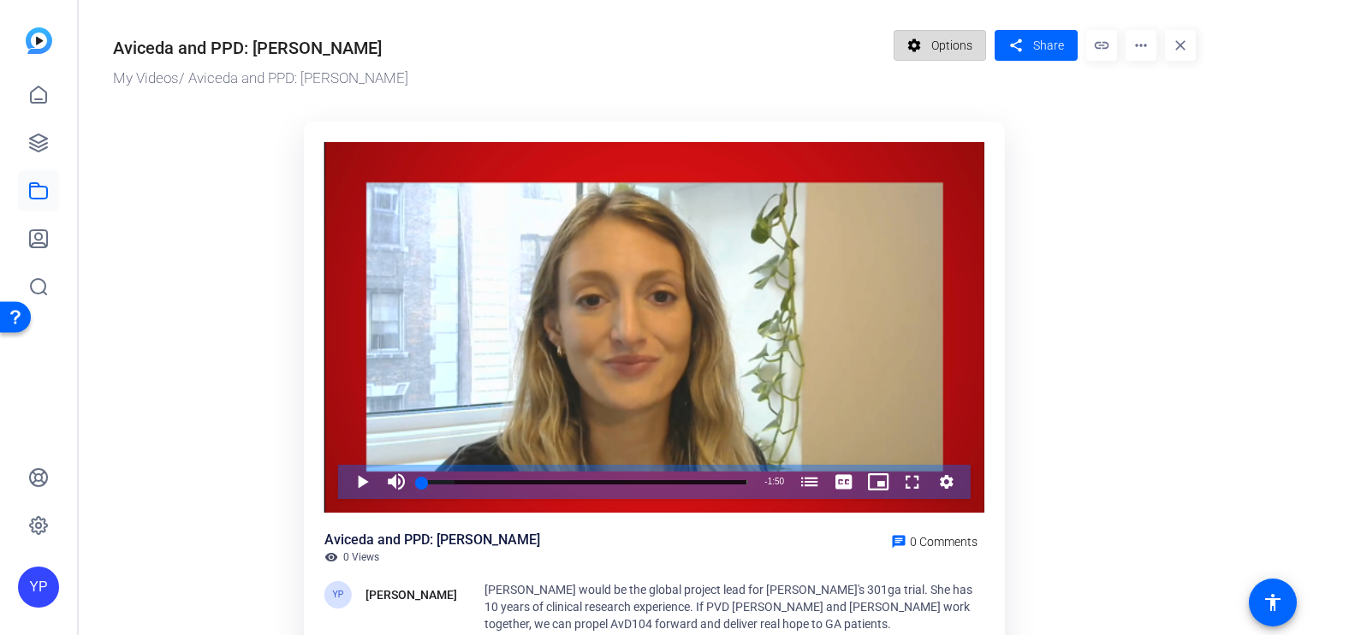
click at [933, 46] on span "Options" at bounding box center [951, 45] width 41 height 33
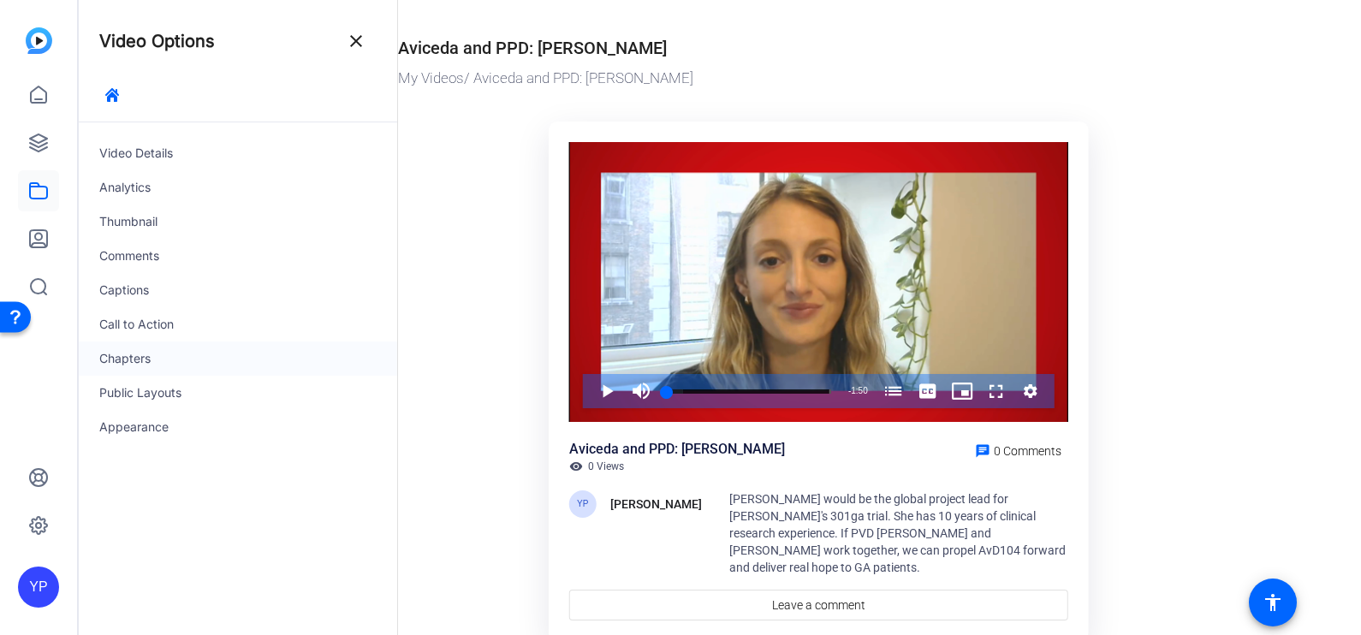
click at [143, 352] on div "Chapters" at bounding box center [238, 359] width 318 height 34
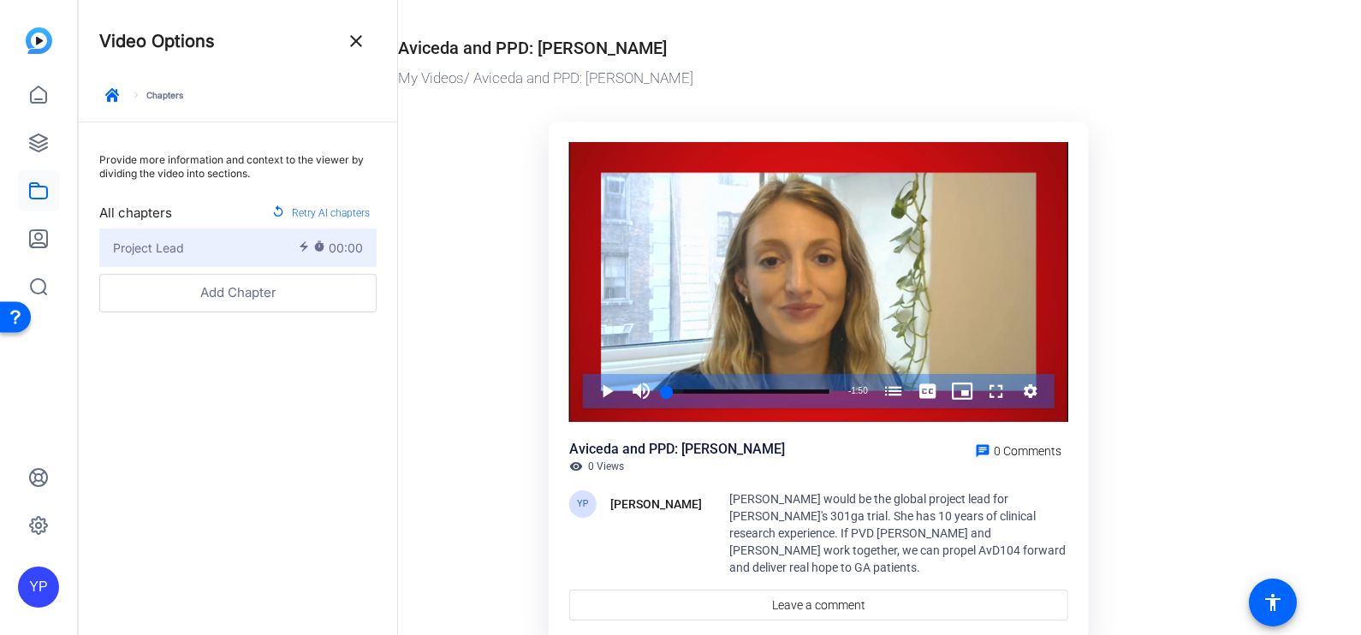
click at [244, 240] on div "Project Lead" at bounding box center [205, 248] width 185 height 18
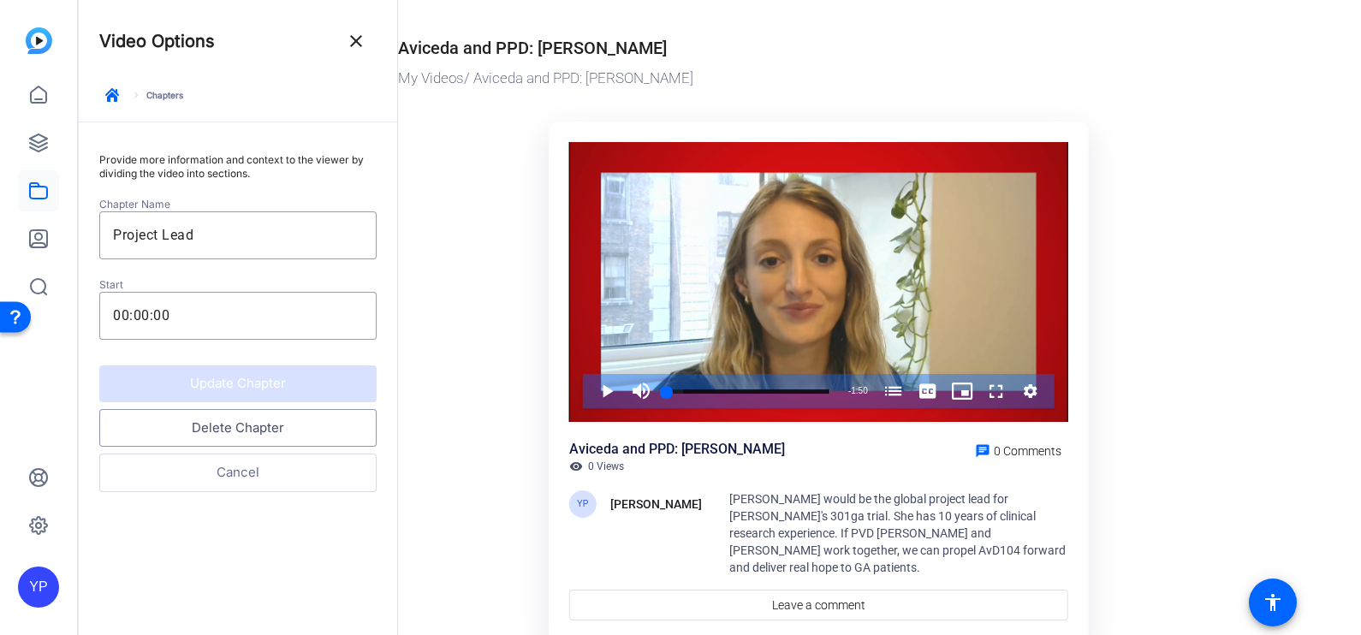
click at [246, 428] on button "Delete Chapter" at bounding box center [237, 428] width 277 height 39
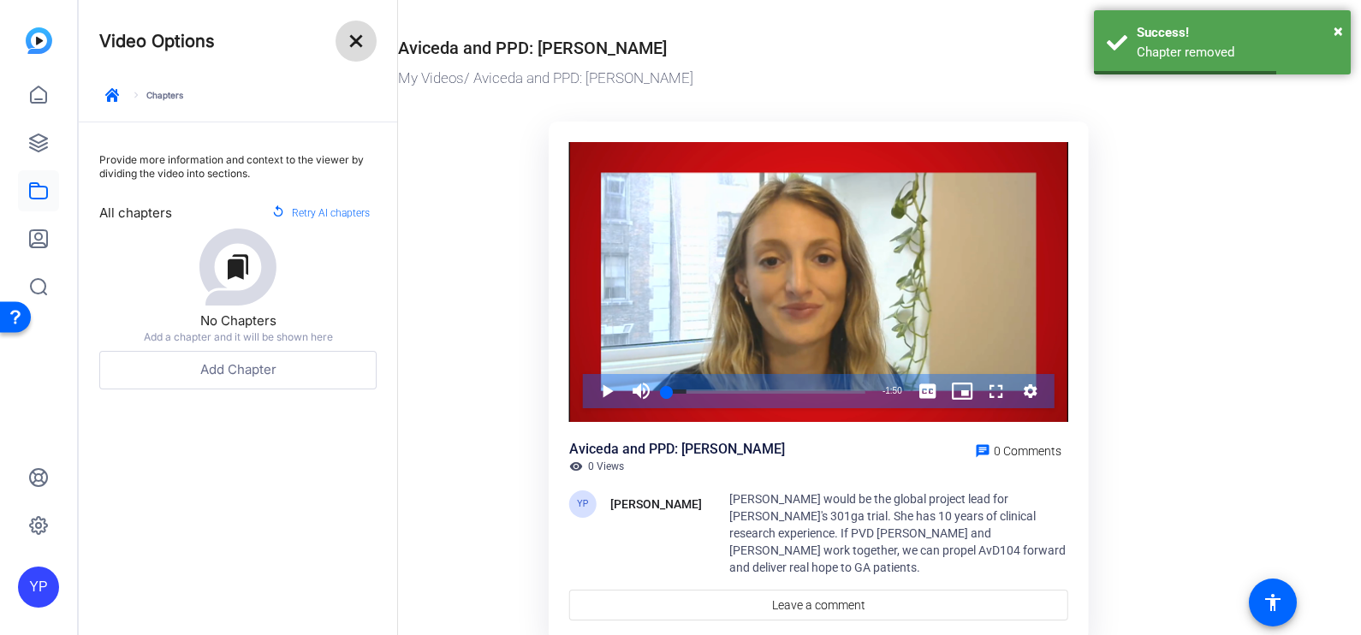
click at [351, 47] on mat-icon "close" at bounding box center [356, 41] width 21 height 21
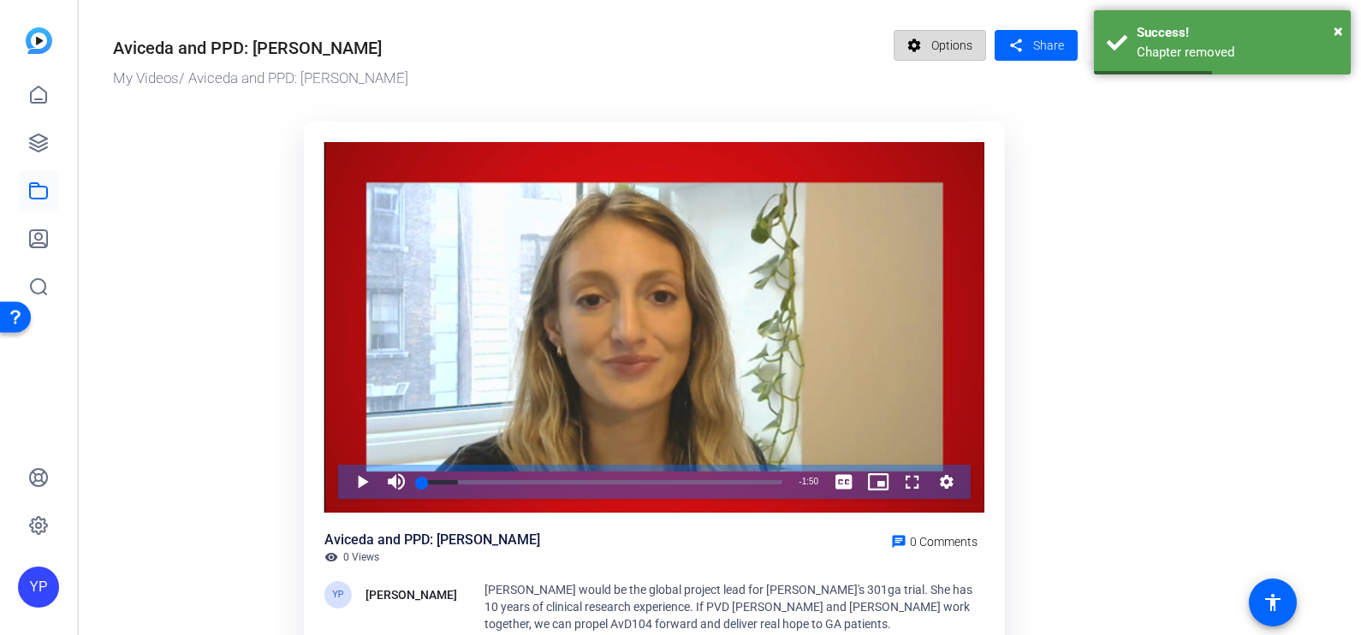
click at [929, 40] on span at bounding box center [941, 45] width 92 height 41
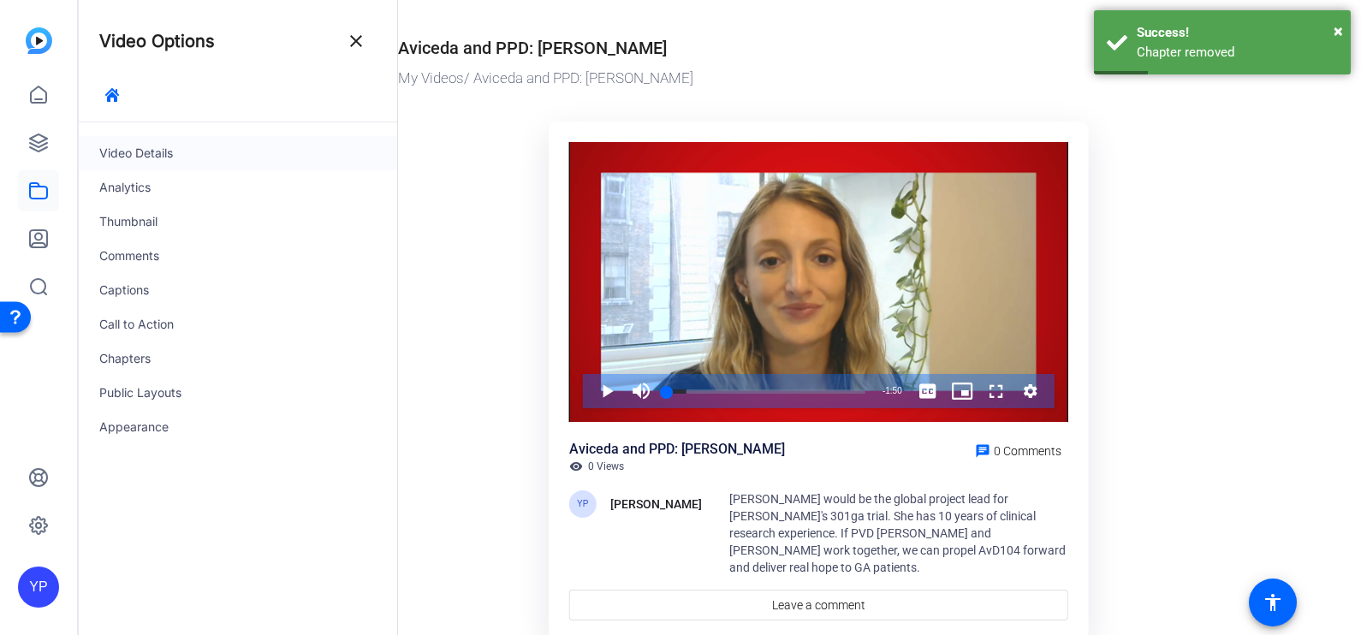
click at [187, 150] on div "Video Details" at bounding box center [238, 153] width 318 height 34
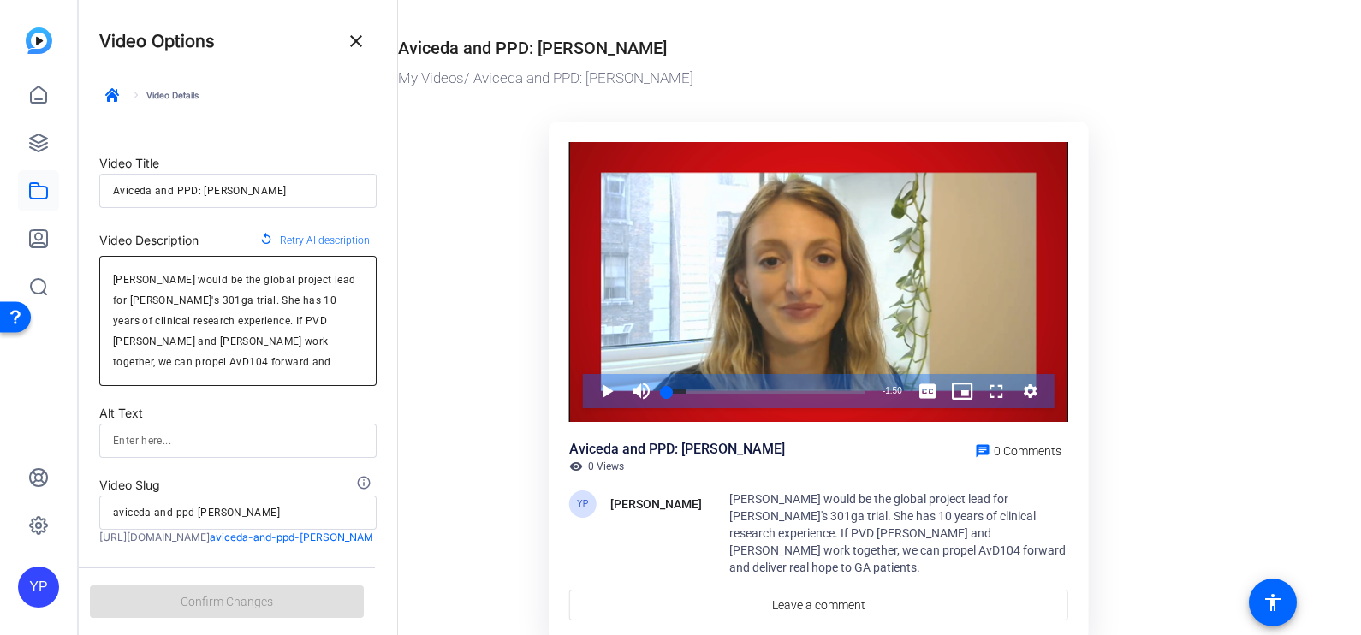
click at [206, 282] on textarea "Brielle young would be the global project lead for Avaceta's 301ga trial. She h…" at bounding box center [238, 321] width 250 height 103
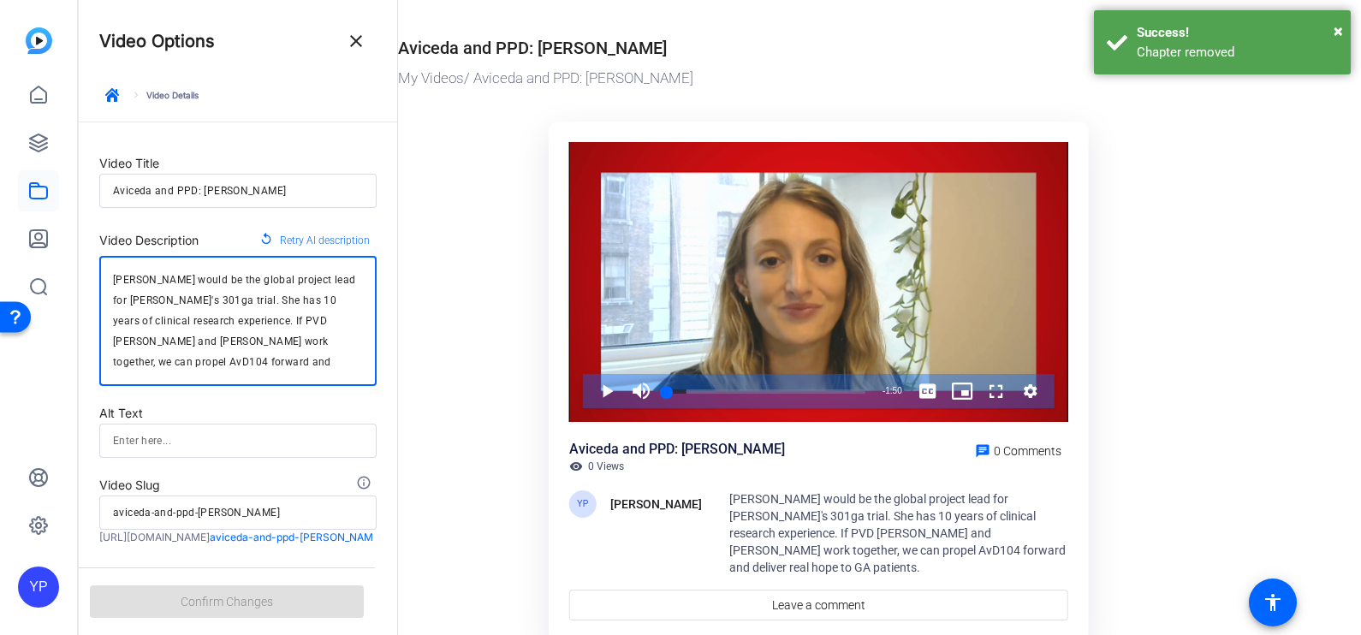
click at [206, 282] on textarea "Brielle young would be the global project lead for Avaceta's 301ga trial. She h…" at bounding box center [238, 321] width 250 height 103
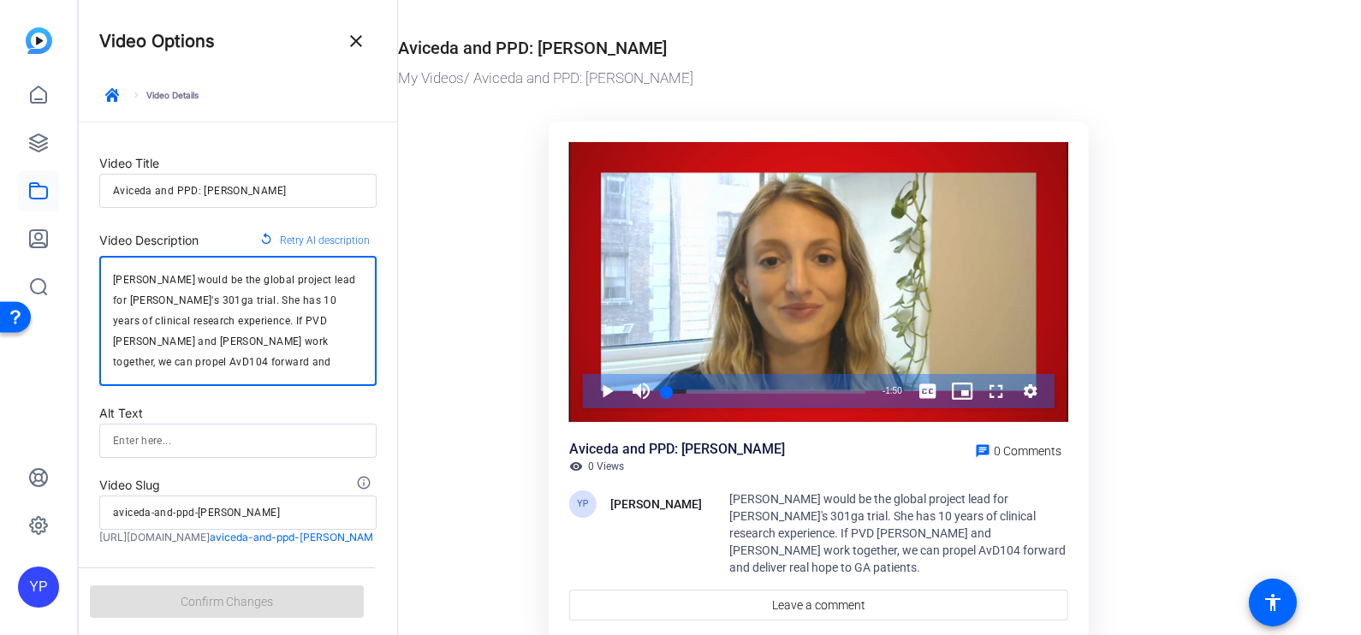
click at [206, 282] on textarea "Brielle young would be the global project lead for Avaceta's 301ga trial. She h…" at bounding box center [238, 321] width 250 height 103
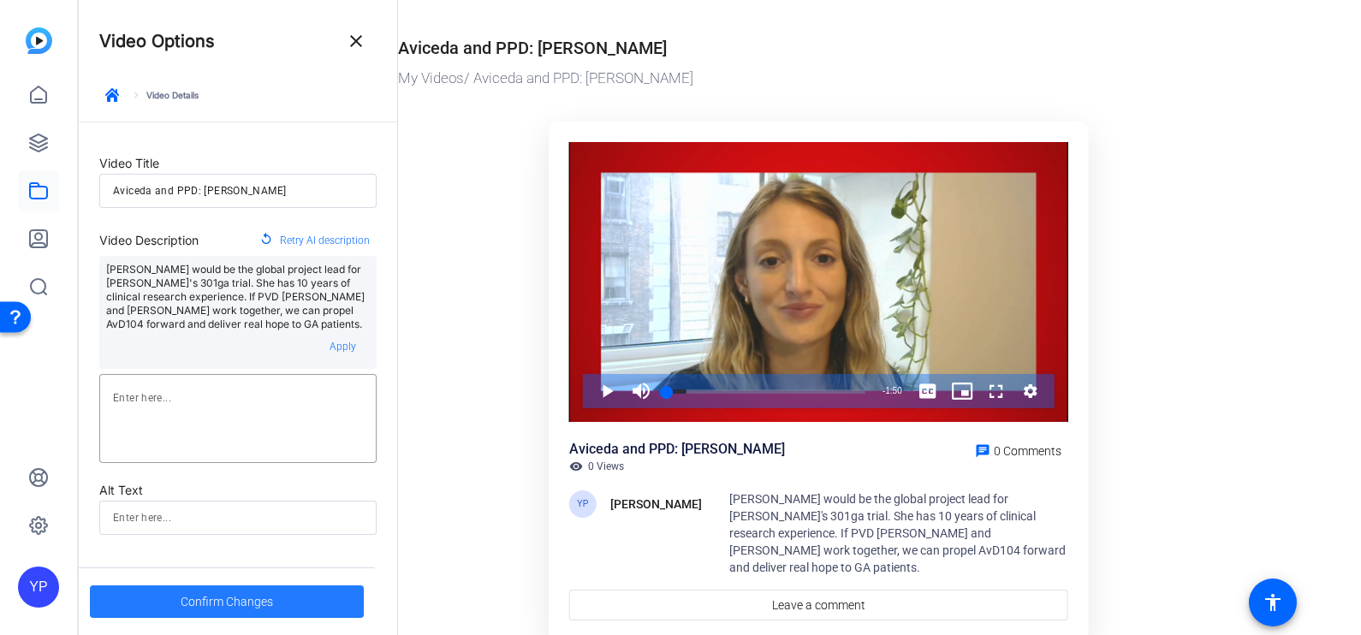
click at [210, 604] on span "Confirm Changes" at bounding box center [227, 602] width 92 height 33
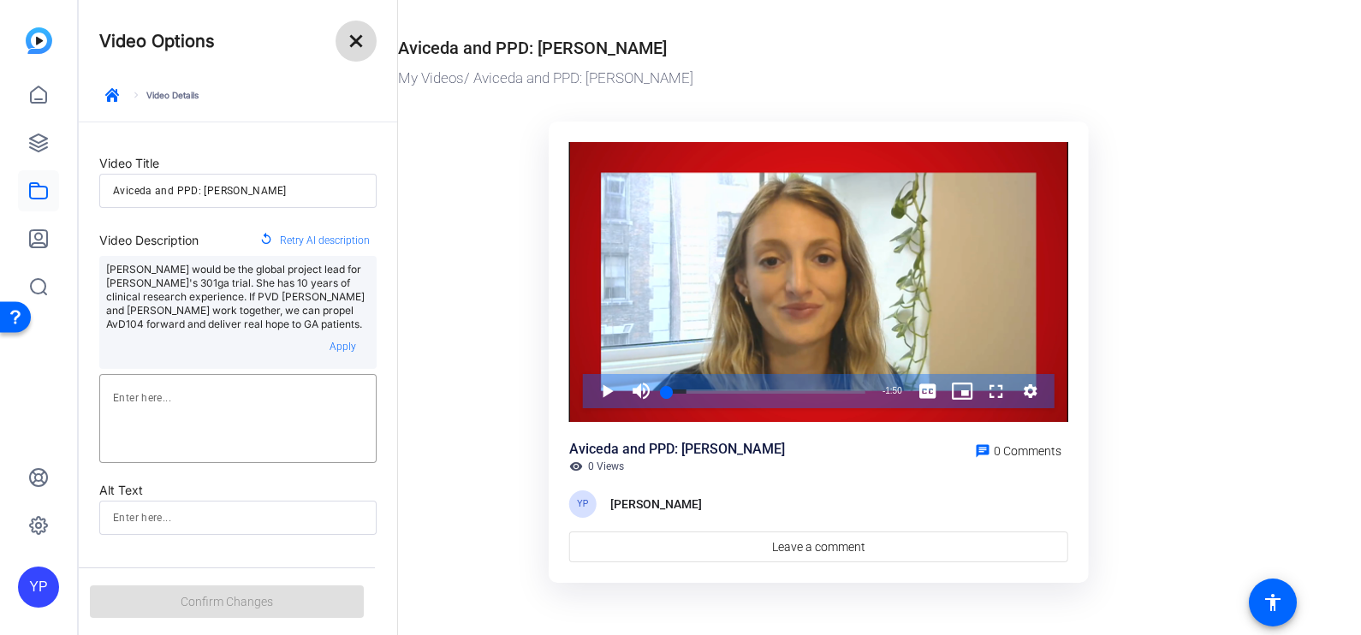
click at [347, 43] on mat-icon "close" at bounding box center [356, 41] width 21 height 21
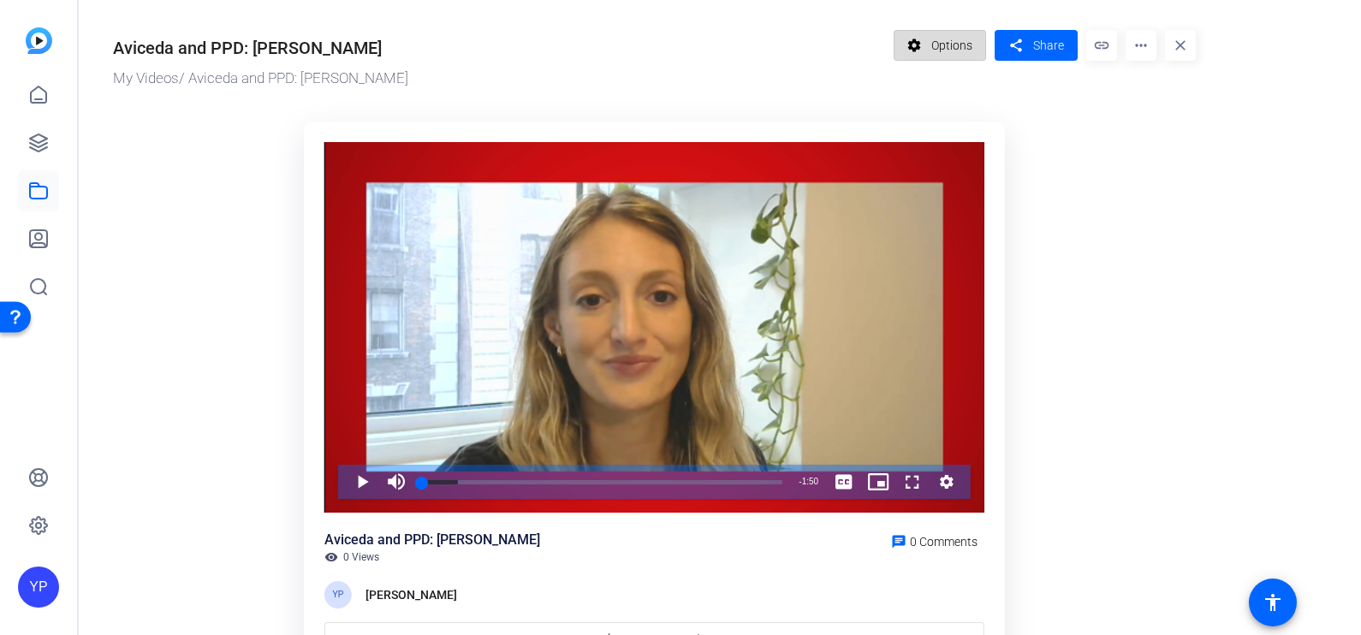
click at [947, 56] on span "Options" at bounding box center [951, 45] width 41 height 33
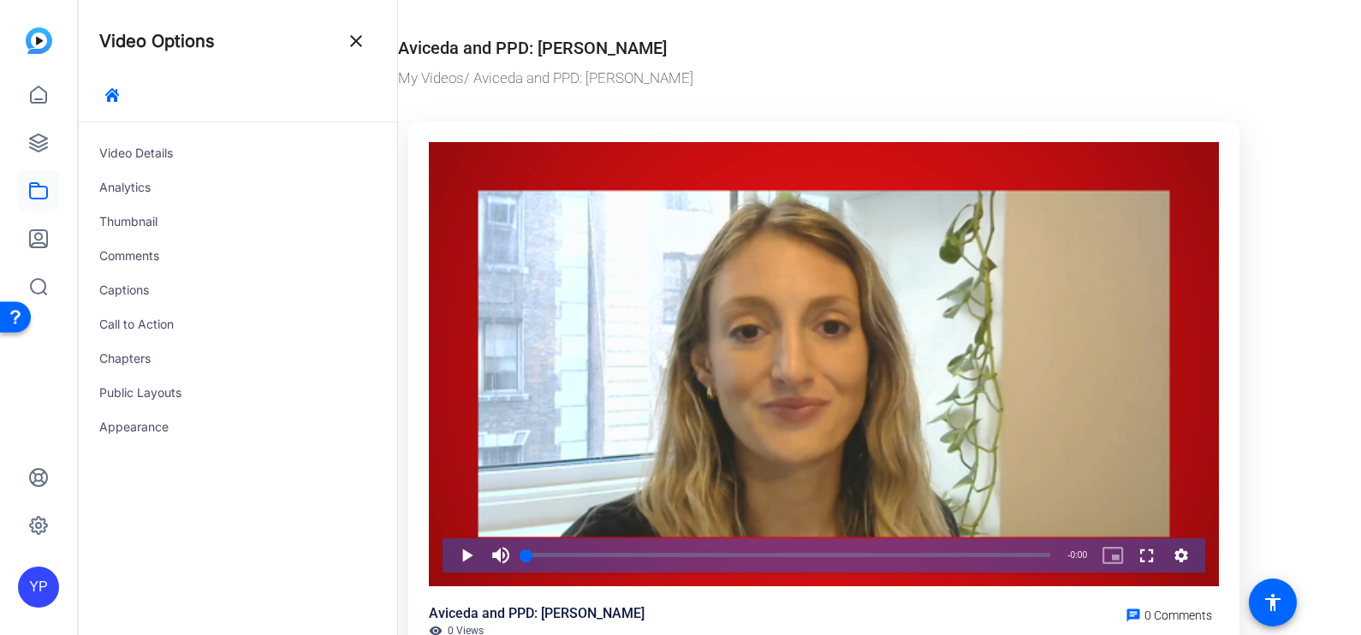
click at [203, 259] on div "Comments" at bounding box center [238, 256] width 318 height 34
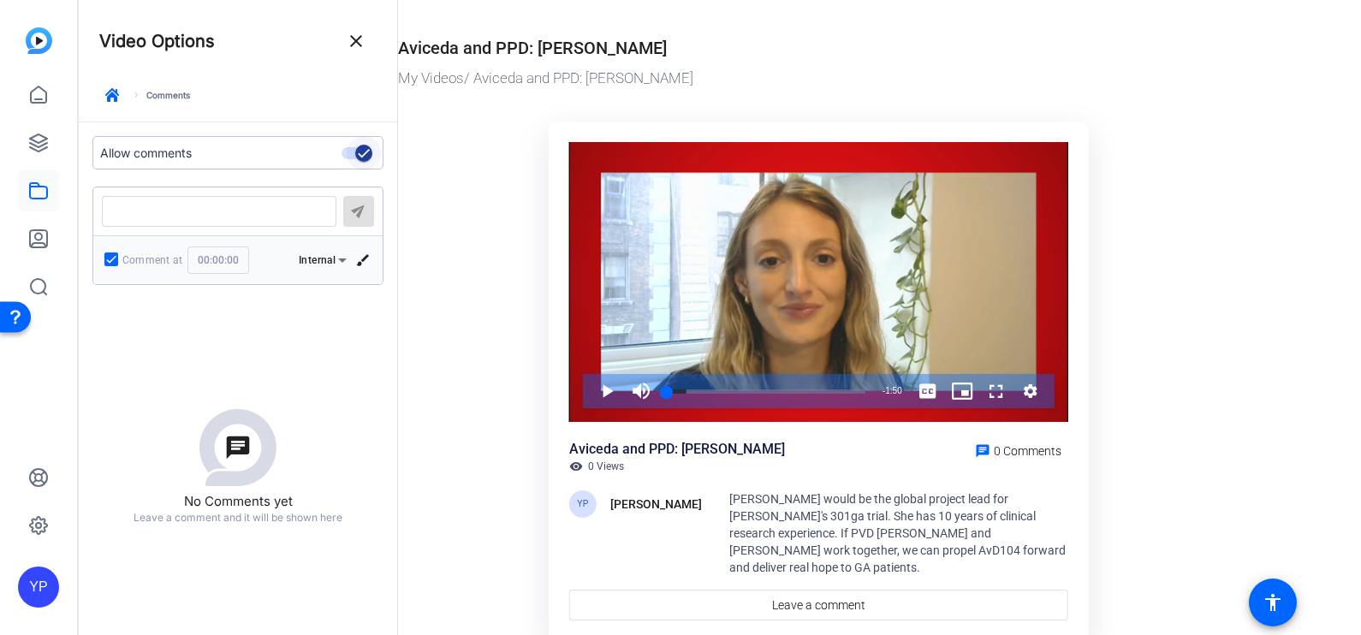
click at [355, 150] on span "button" at bounding box center [363, 153] width 17 height 17
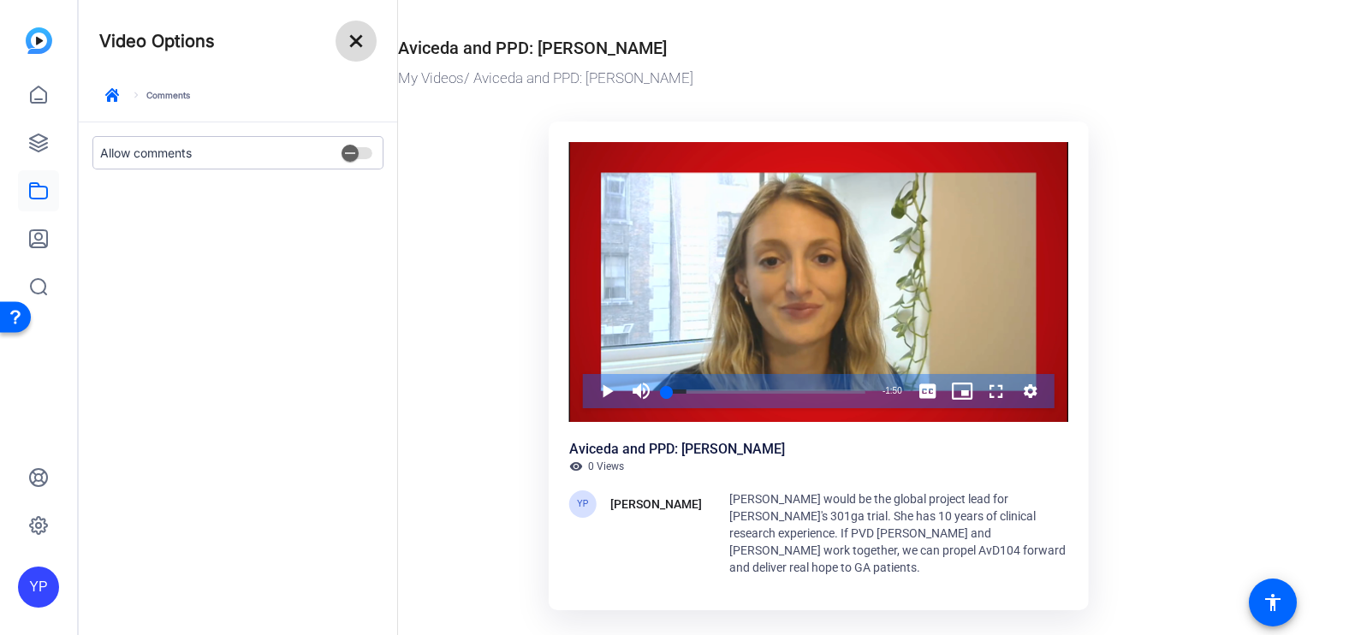
click at [358, 39] on mat-icon "close" at bounding box center [356, 41] width 21 height 21
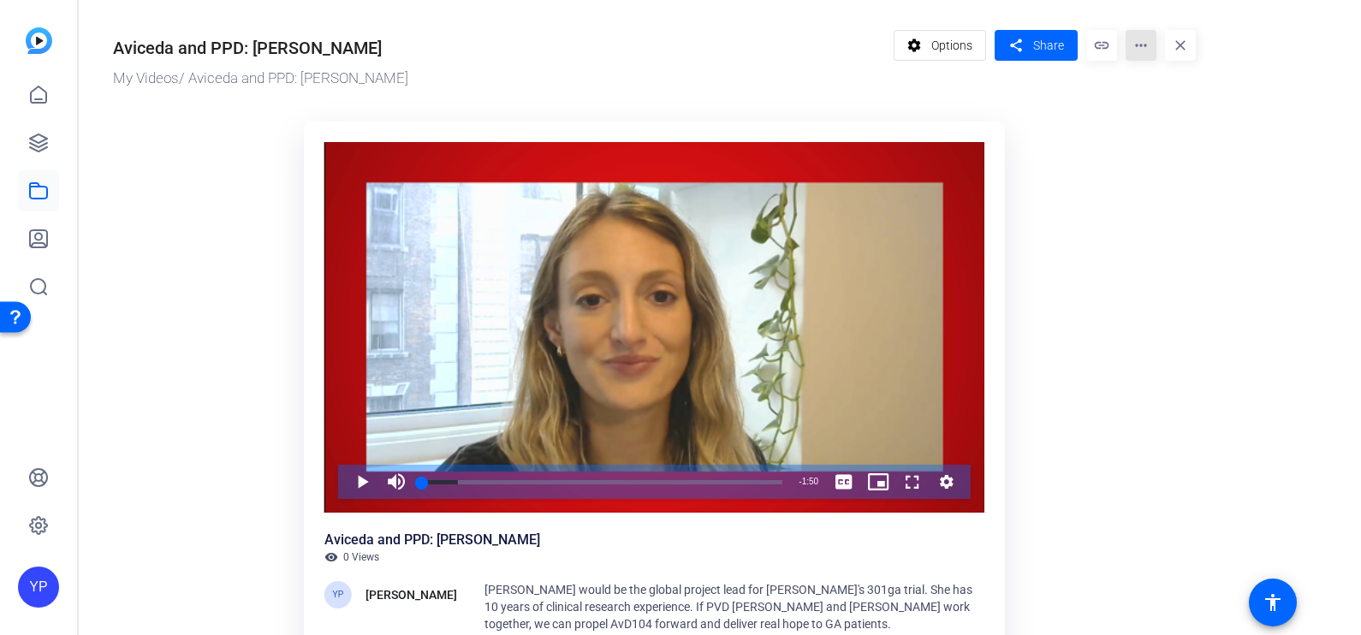
click at [1139, 51] on mat-icon "more_horiz" at bounding box center [1141, 45] width 31 height 31
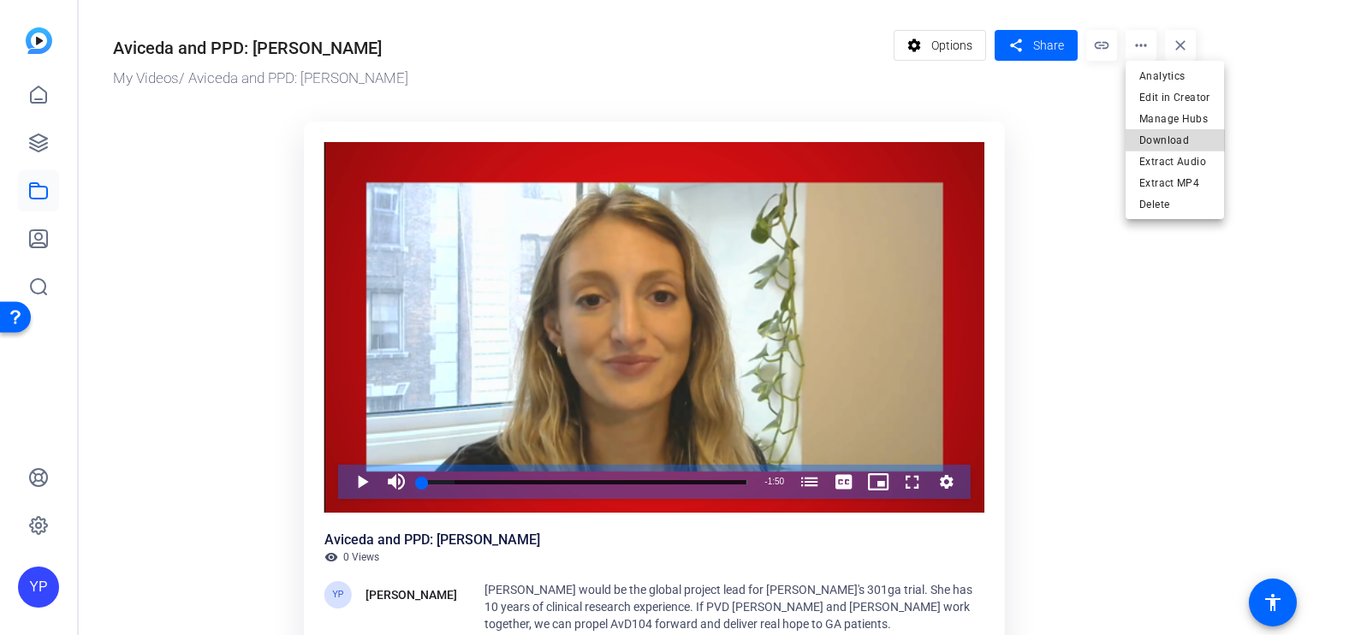
click at [1189, 143] on span "Download" at bounding box center [1174, 139] width 71 height 21
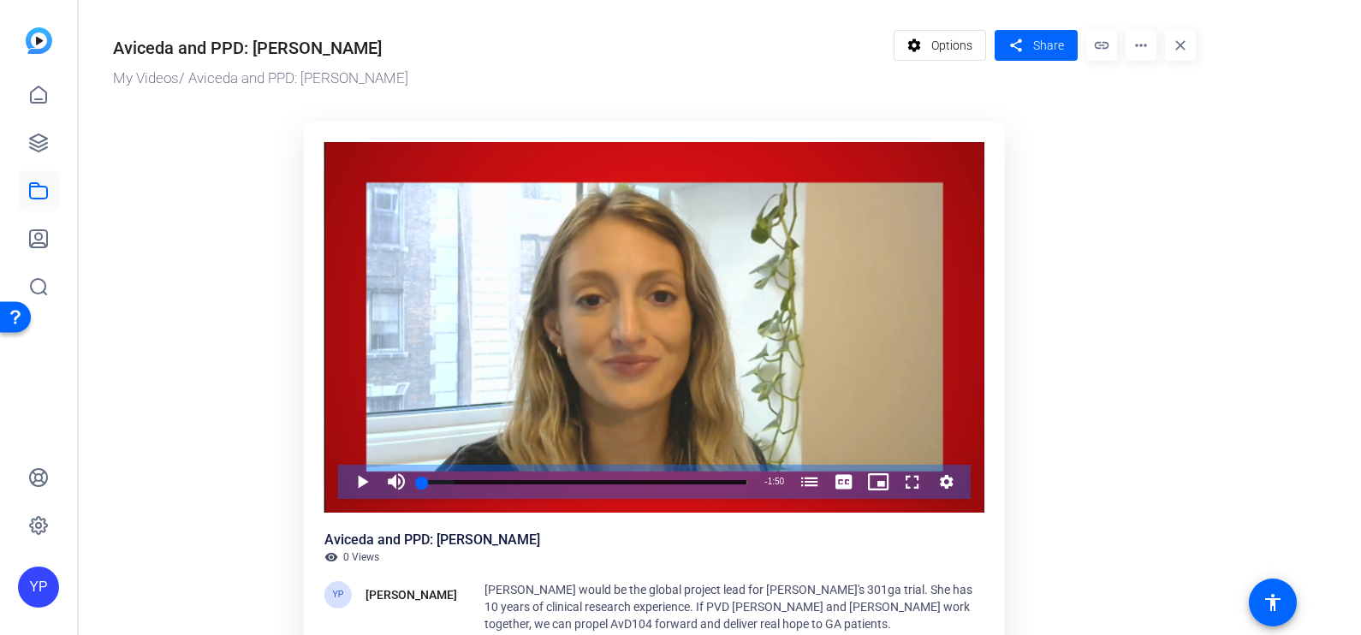
click at [1149, 309] on ktd-grid "Video Player is loading. Play Video Play Mute Current Time 0:00 / Duration 1:50…" at bounding box center [654, 398] width 1083 height 574
click at [946, 59] on span "Options" at bounding box center [951, 45] width 41 height 33
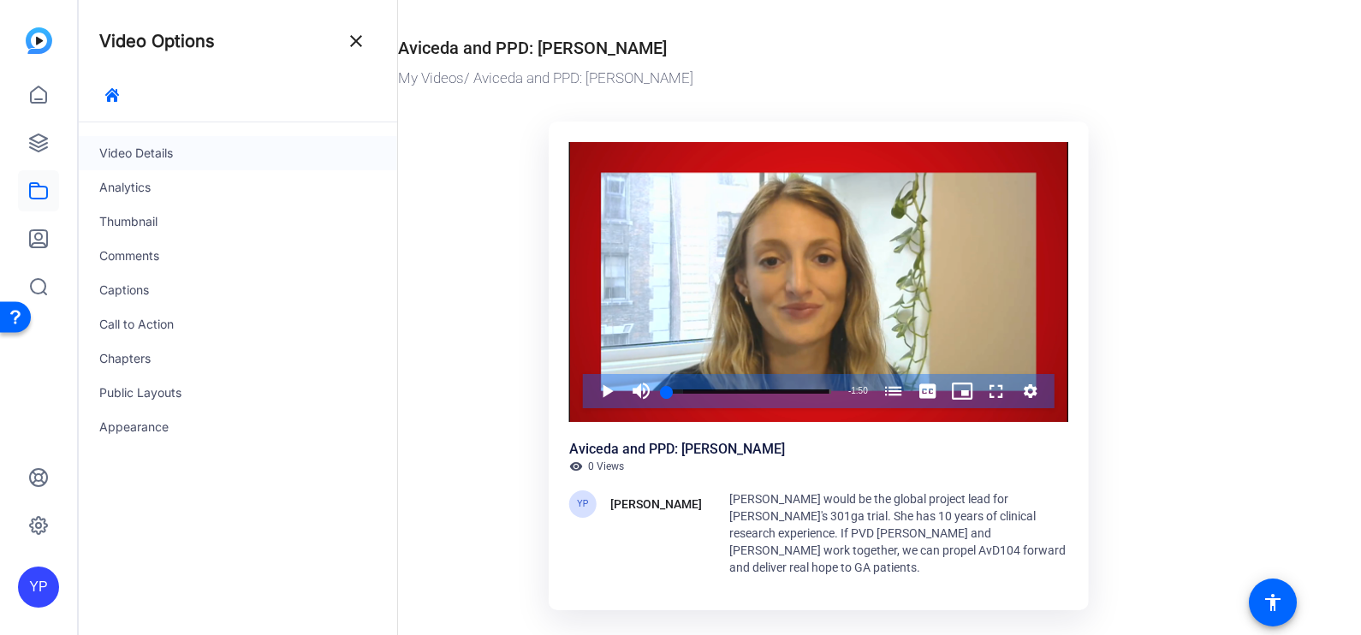
click at [172, 155] on div "Video Details" at bounding box center [238, 153] width 318 height 34
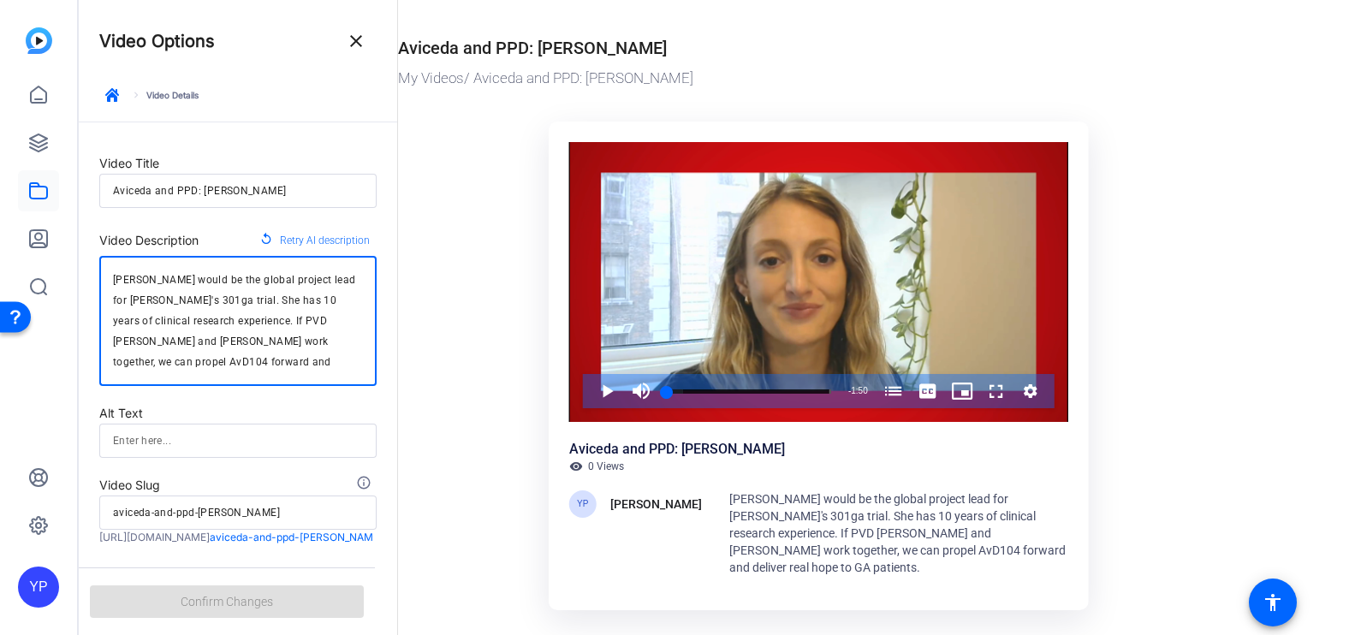
click at [217, 283] on textarea "Brielle young would be the global project lead for Avaceta's 301ga trial. She h…" at bounding box center [238, 321] width 250 height 103
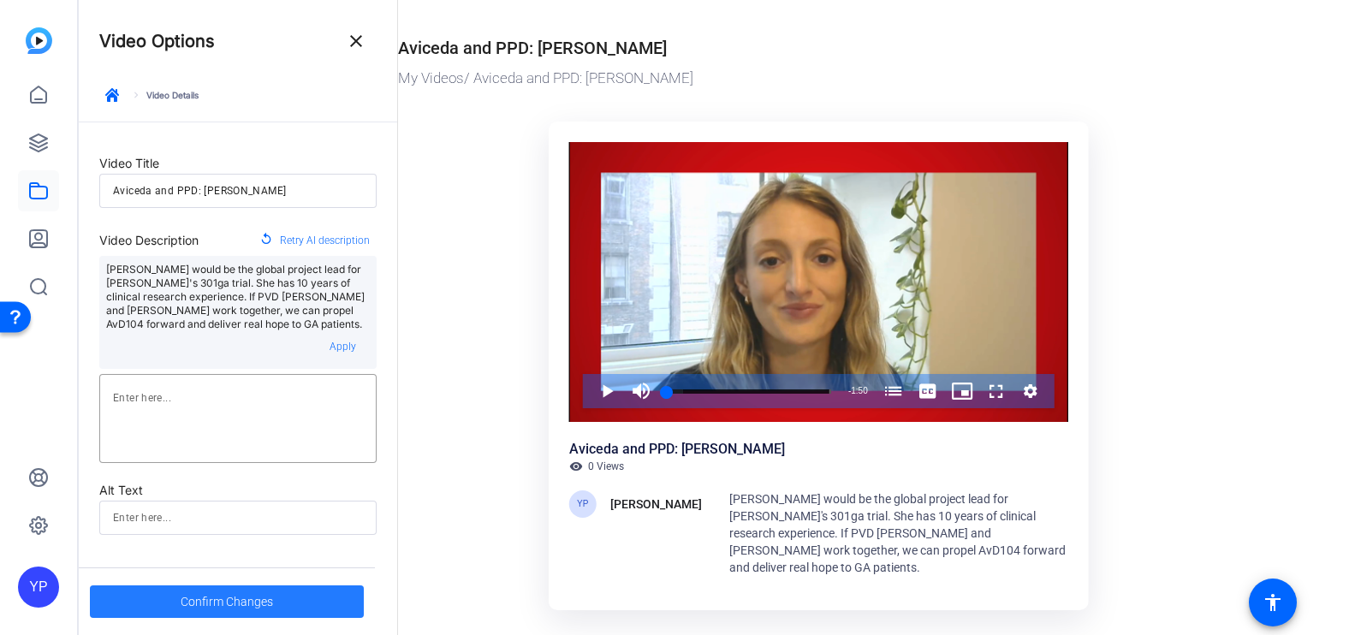
click at [246, 610] on span "Confirm Changes" at bounding box center [227, 602] width 92 height 33
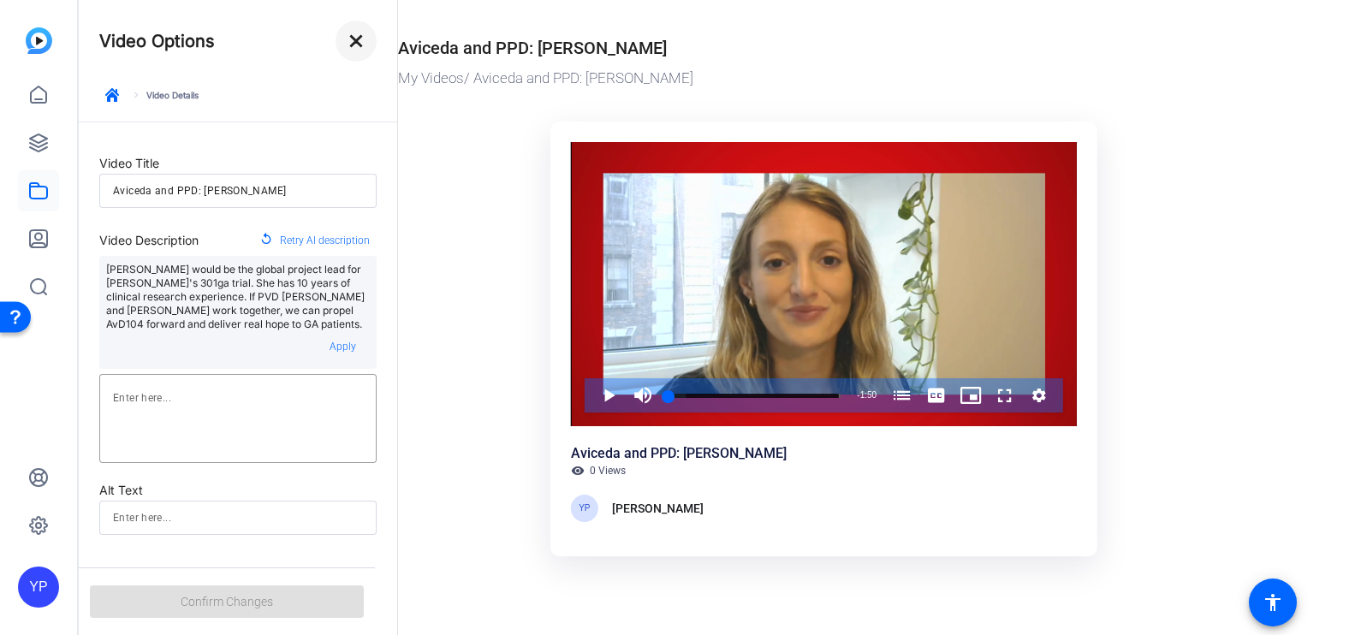
click at [347, 38] on mat-icon "close" at bounding box center [356, 41] width 21 height 21
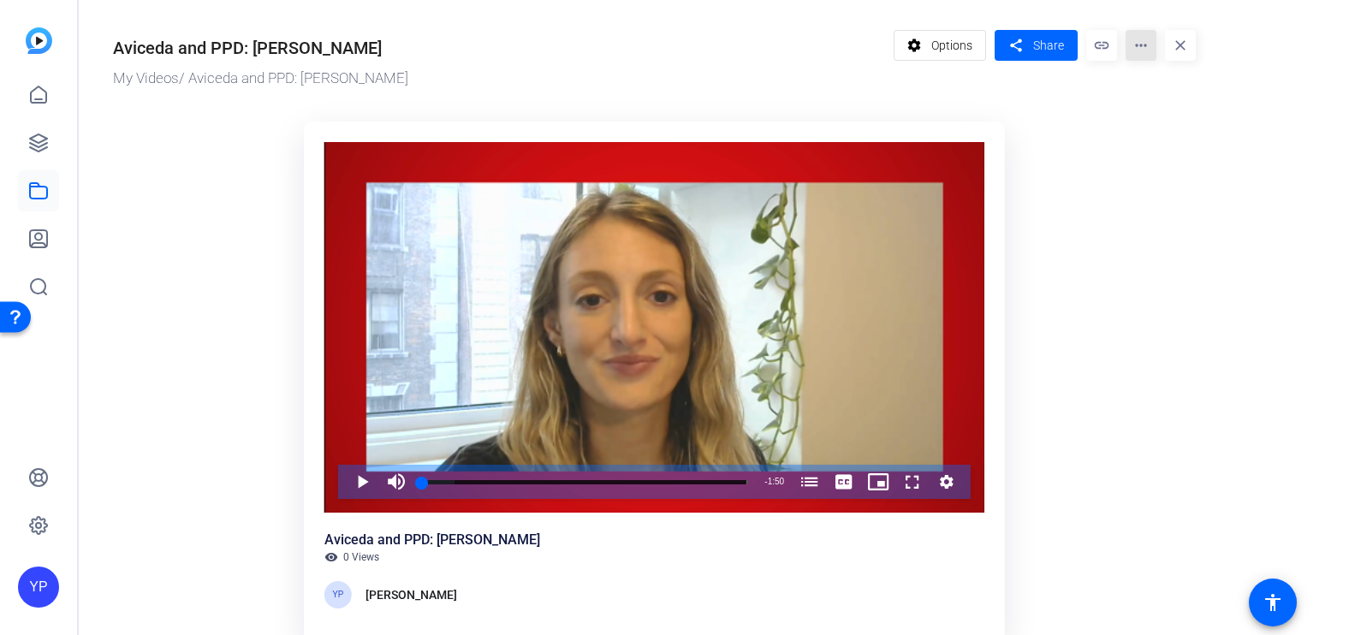
click at [1151, 45] on mat-icon "more_horiz" at bounding box center [1141, 45] width 31 height 31
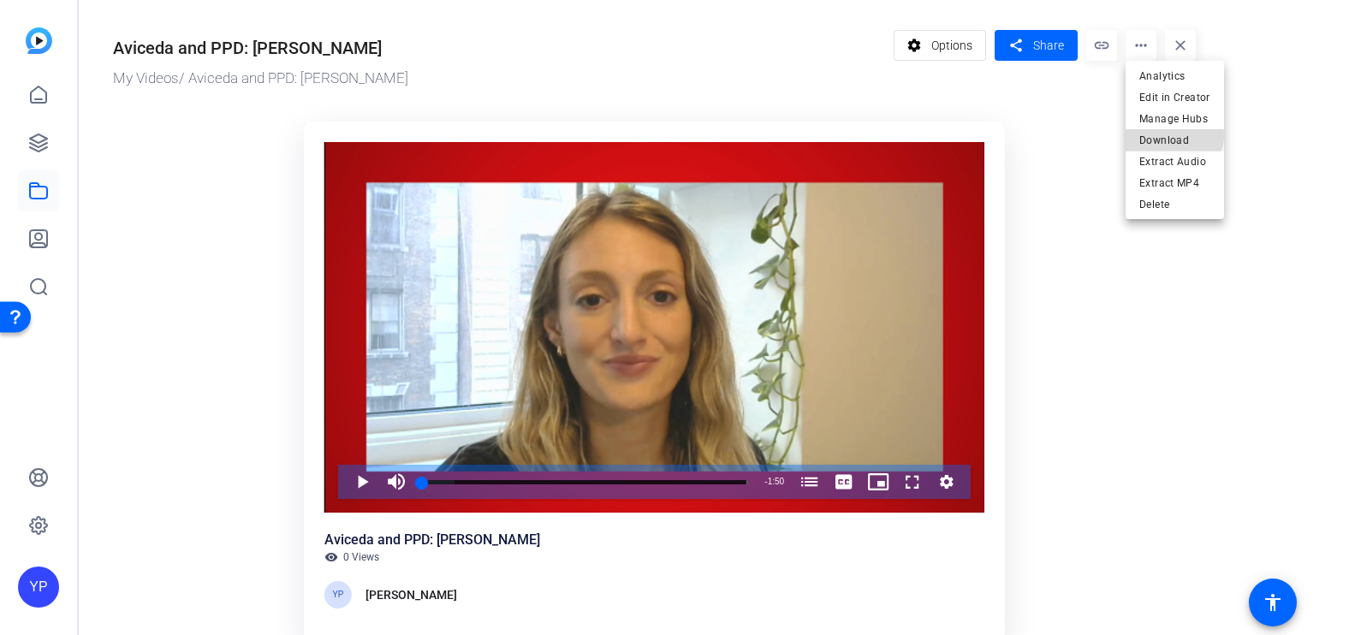
click at [1163, 134] on span "Download" at bounding box center [1174, 139] width 71 height 21
